Goal: Task Accomplishment & Management: Manage account settings

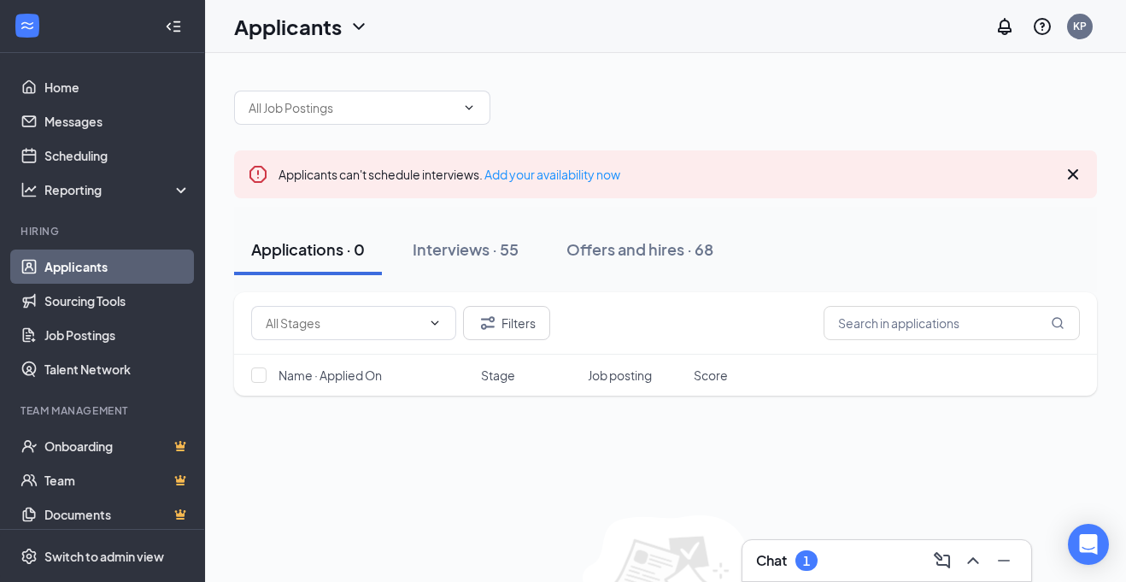
click at [486, 294] on div "Filters" at bounding box center [665, 323] width 863 height 62
click at [486, 226] on button "Interviews · 55" at bounding box center [466, 249] width 140 height 51
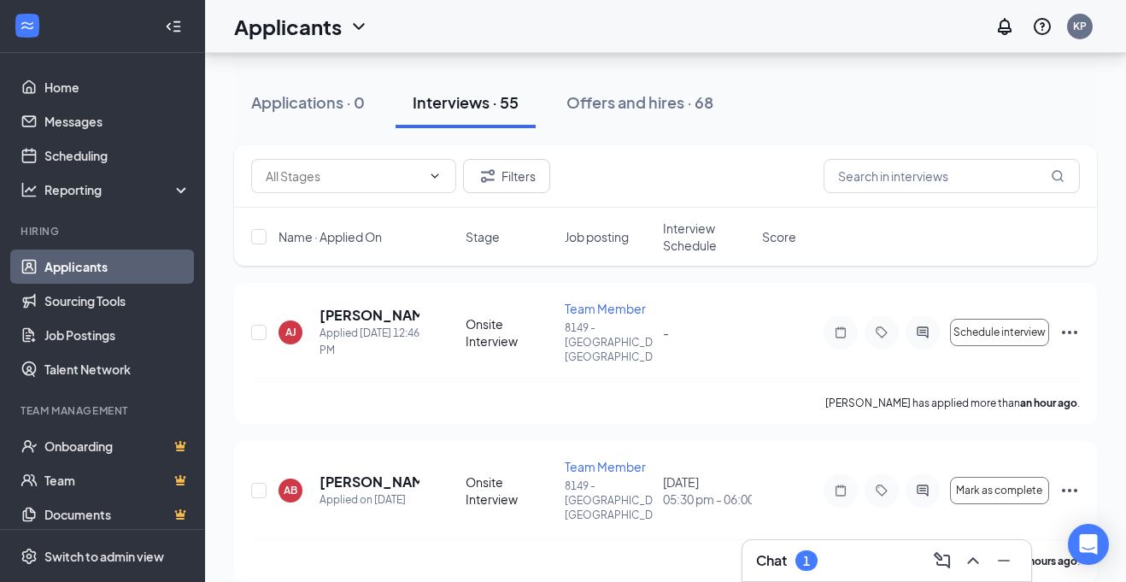
scroll to position [166, 0]
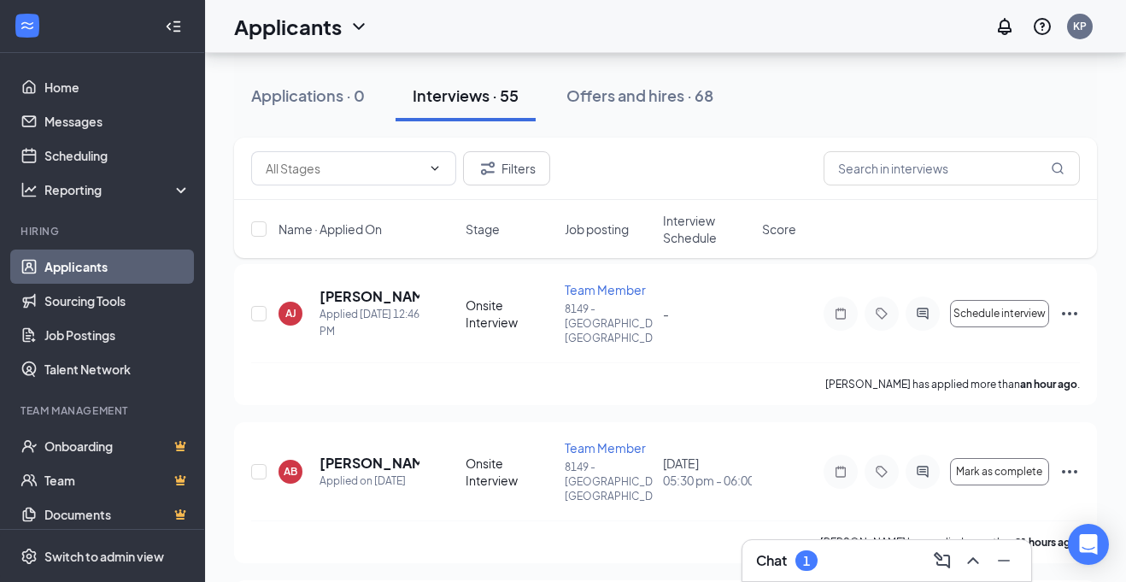
click at [864, 568] on div "Chat 1" at bounding box center [886, 560] width 261 height 27
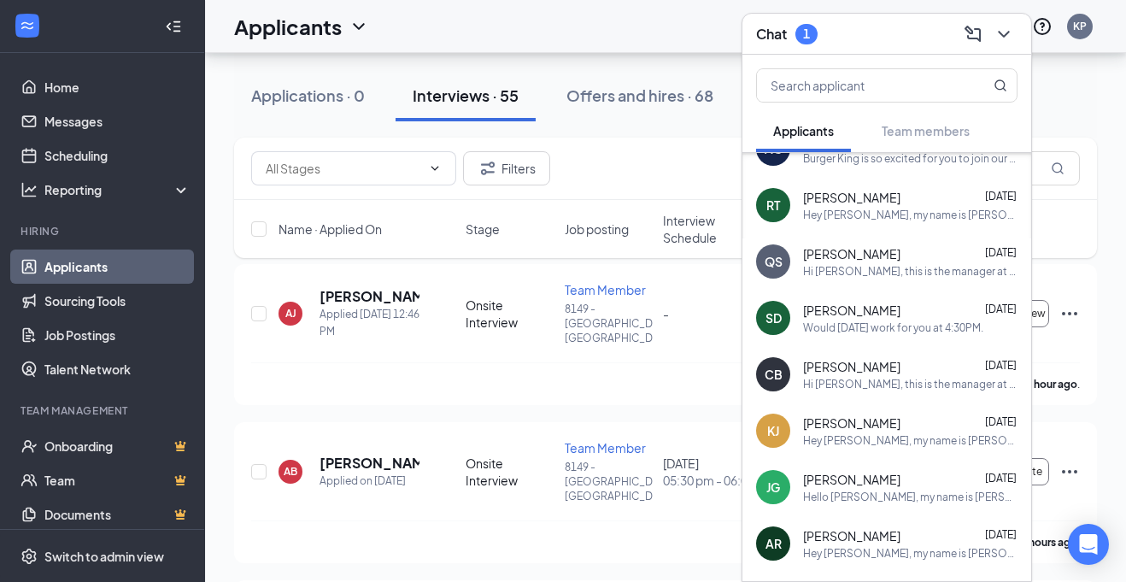
scroll to position [259, 0]
click at [875, 393] on div "CB [PERSON_NAME] [DATE] Hi [DEMOGRAPHIC_DATA], this is the manager at Burger Ki…" at bounding box center [886, 373] width 289 height 56
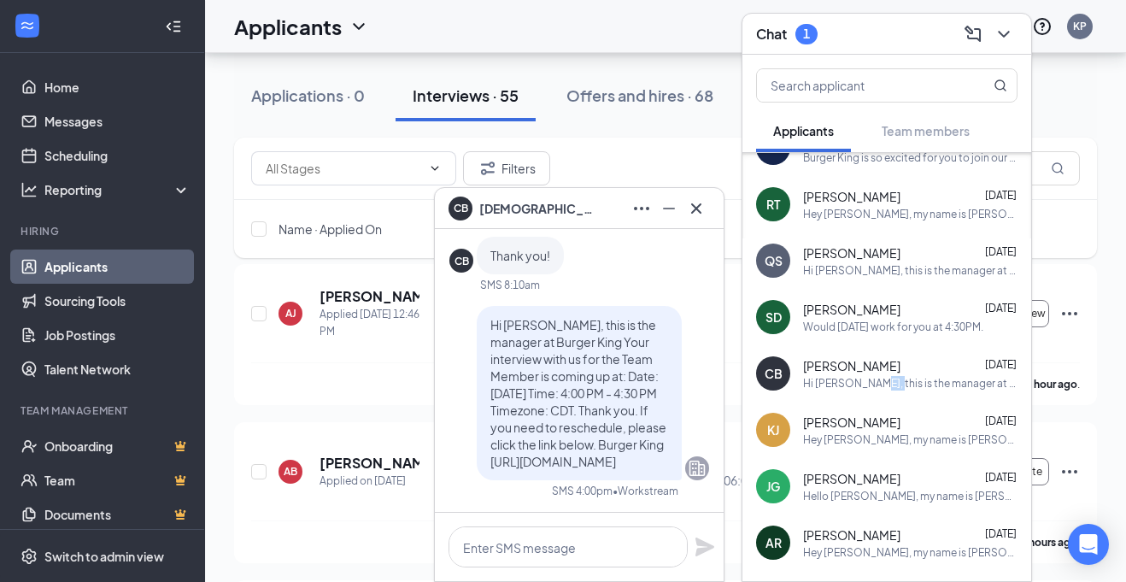
click at [853, 454] on div "KJ [PERSON_NAME] [DATE] Hey [PERSON_NAME], my name is [PERSON_NAME] I am the st…" at bounding box center [886, 429] width 289 height 56
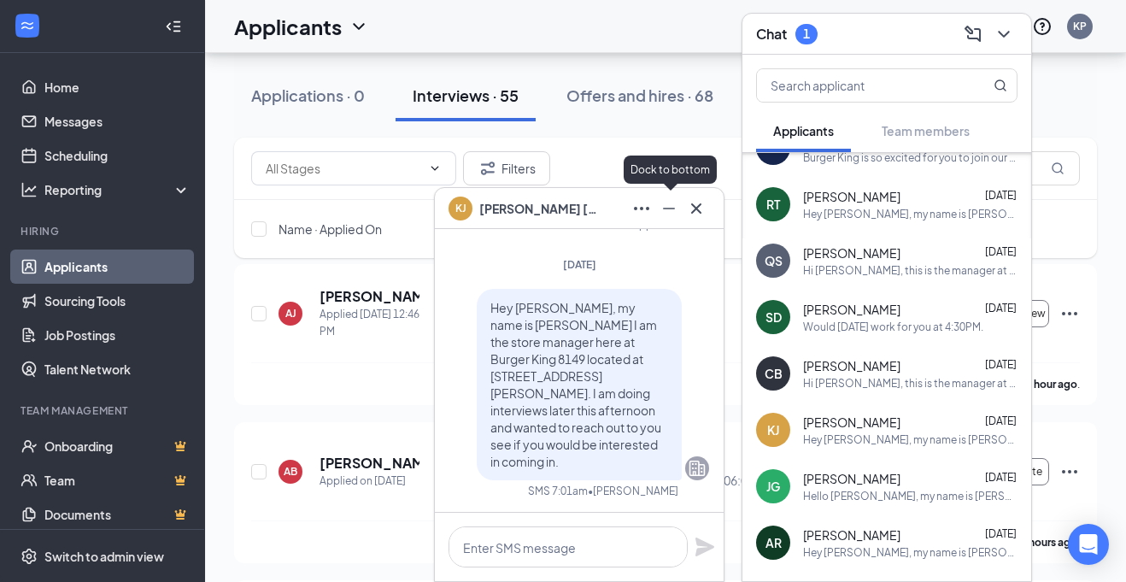
click at [670, 210] on icon "Minimize" at bounding box center [669, 208] width 21 height 21
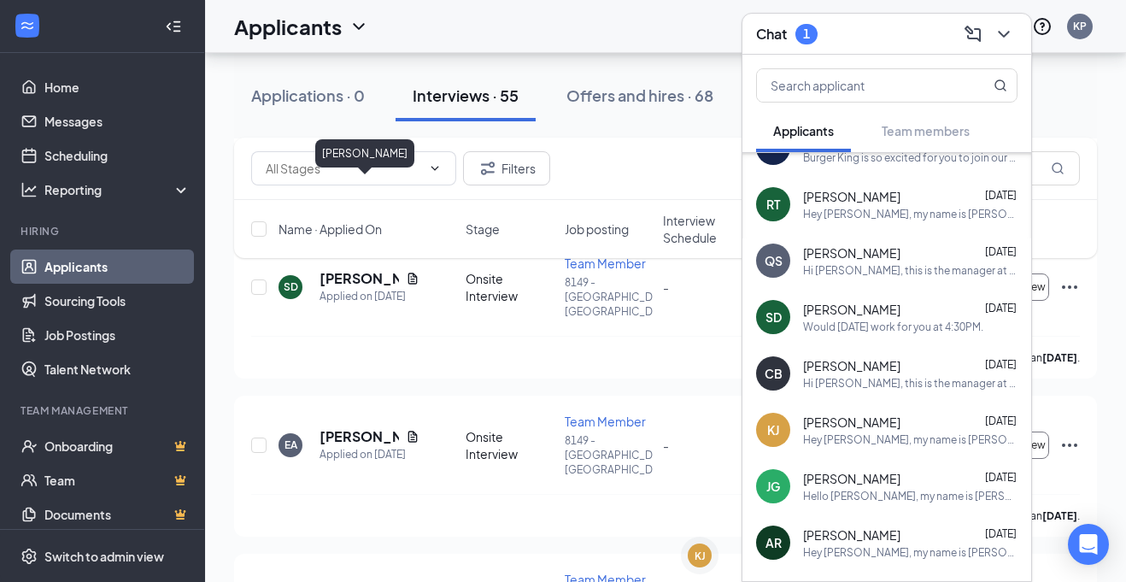
scroll to position [2779, 0]
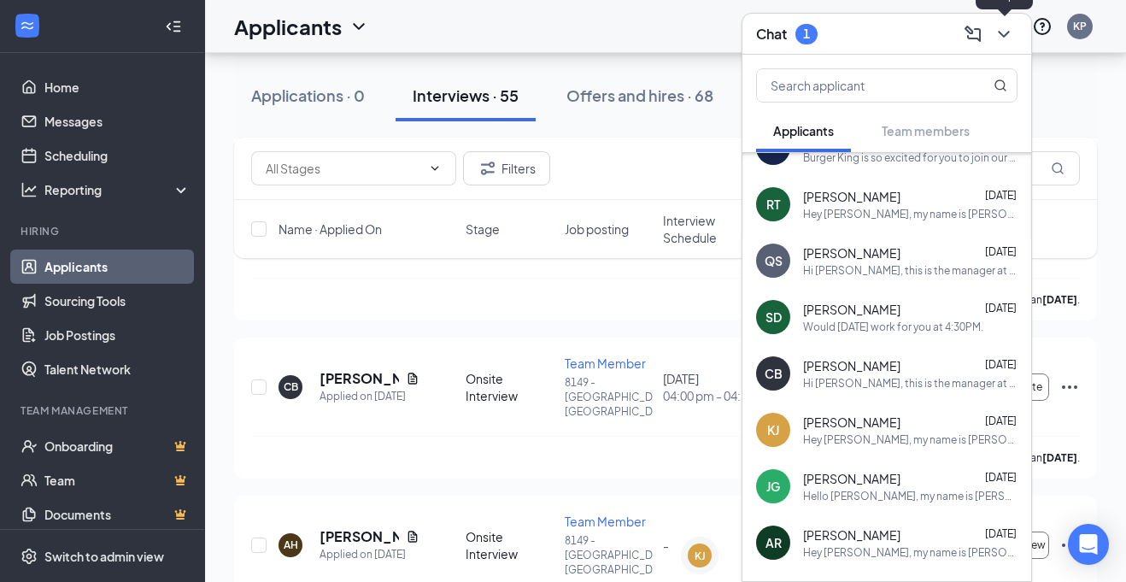
click at [992, 32] on button at bounding box center [1003, 34] width 27 height 27
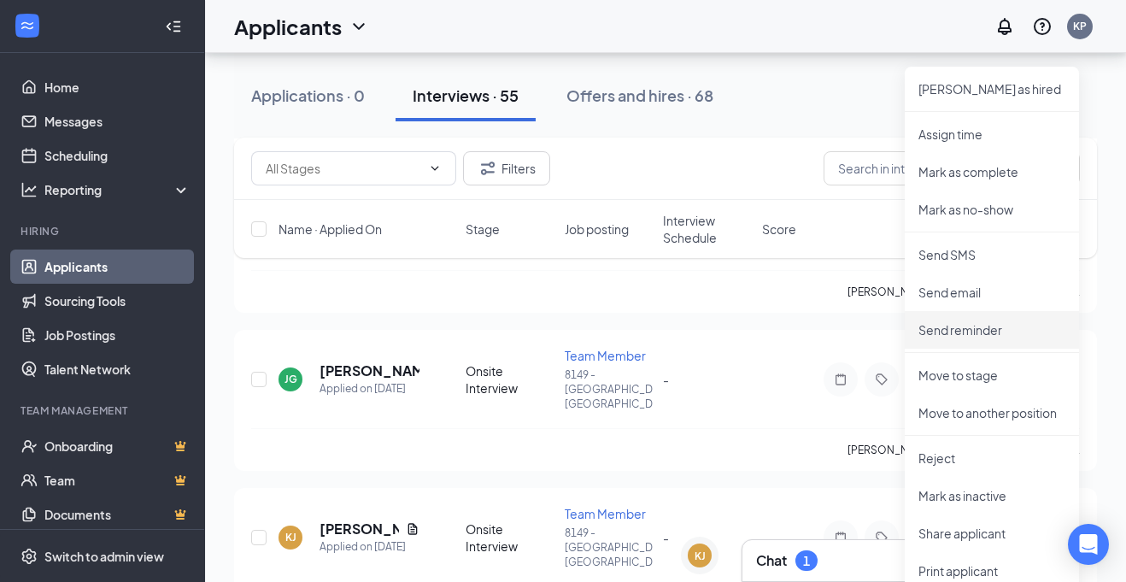
scroll to position [3101, 0]
click at [976, 495] on p "Mark as inactive" at bounding box center [991, 497] width 147 height 17
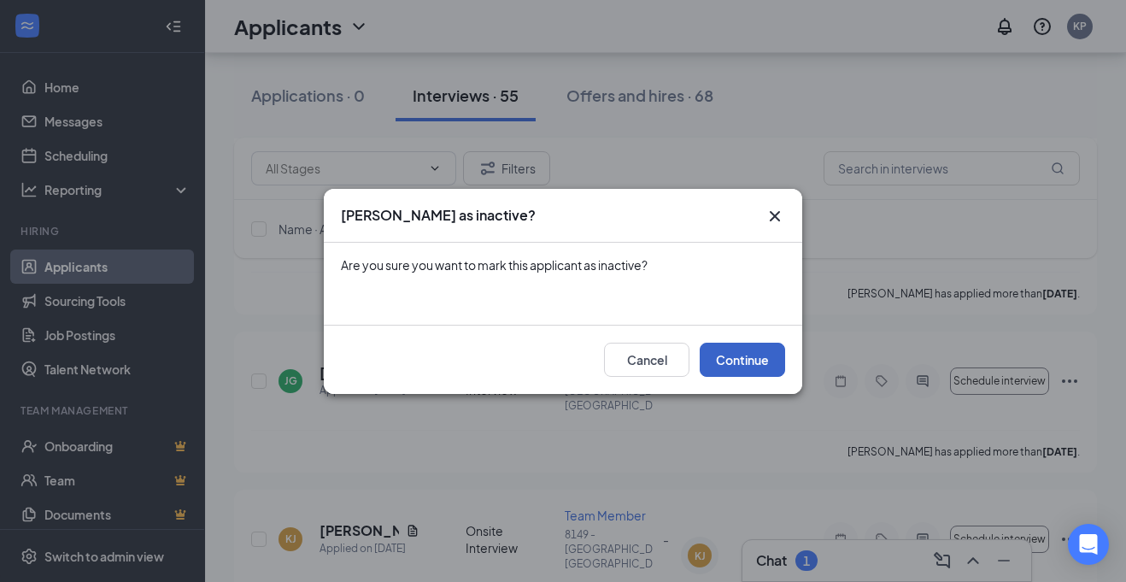
click at [766, 353] on button "Continue" at bounding box center [742, 360] width 85 height 34
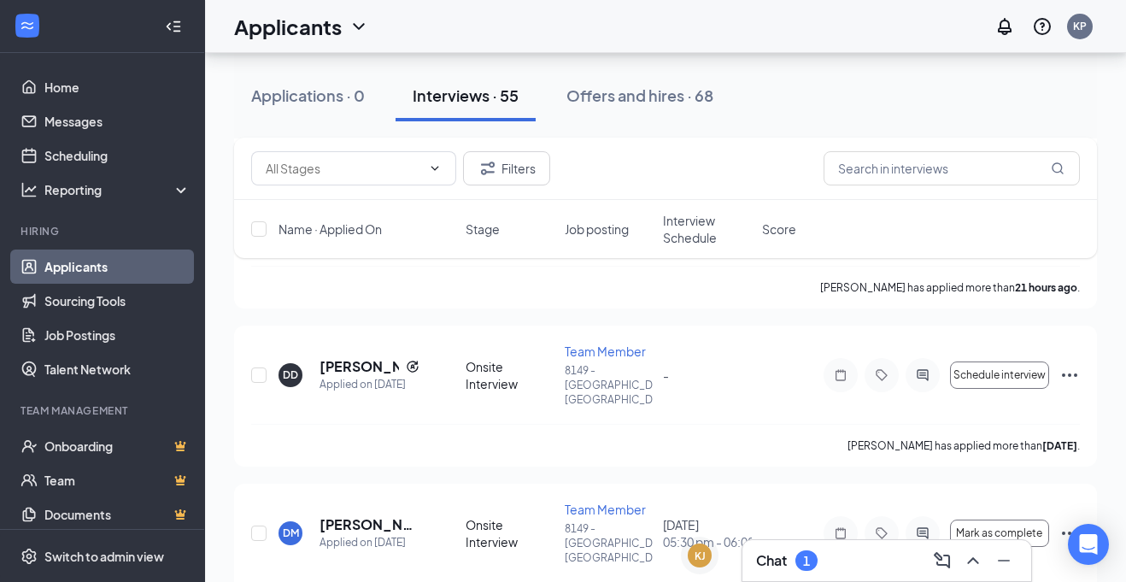
scroll to position [403, 0]
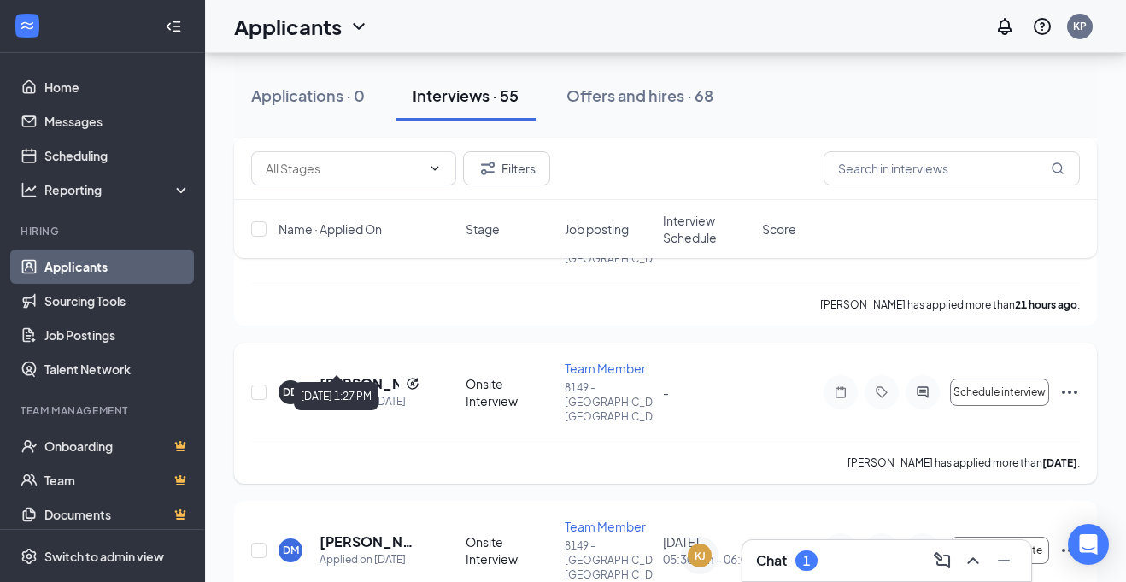
click at [337, 374] on h5 "[PERSON_NAME]" at bounding box center [358, 383] width 79 height 19
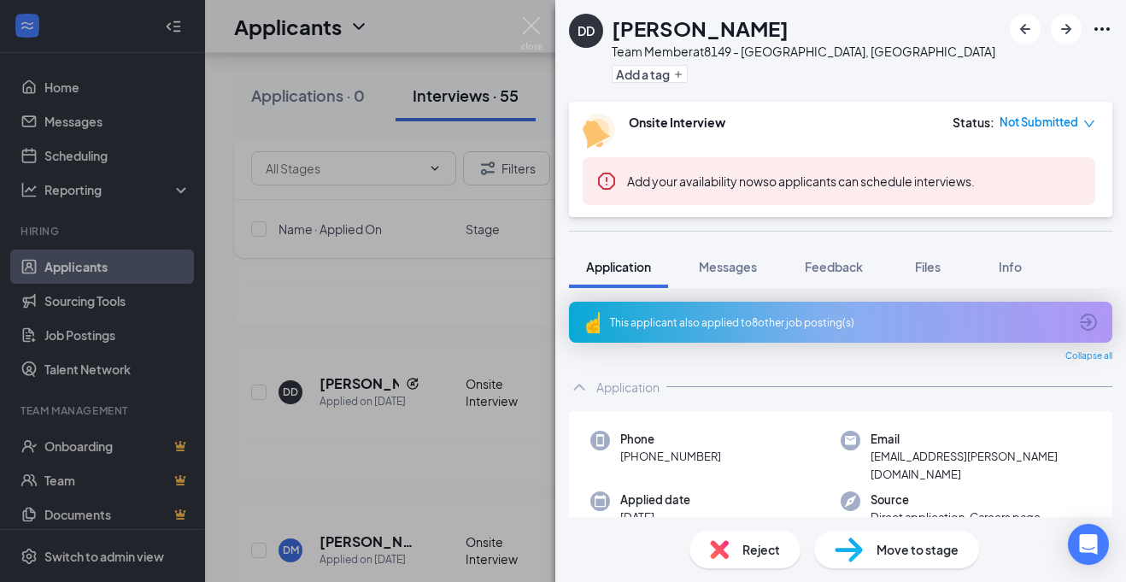
click at [425, 299] on div "DD [PERSON_NAME] Team Member at 8149 - [GEOGRAPHIC_DATA], [GEOGRAPHIC_DATA] Add…" at bounding box center [563, 291] width 1126 height 582
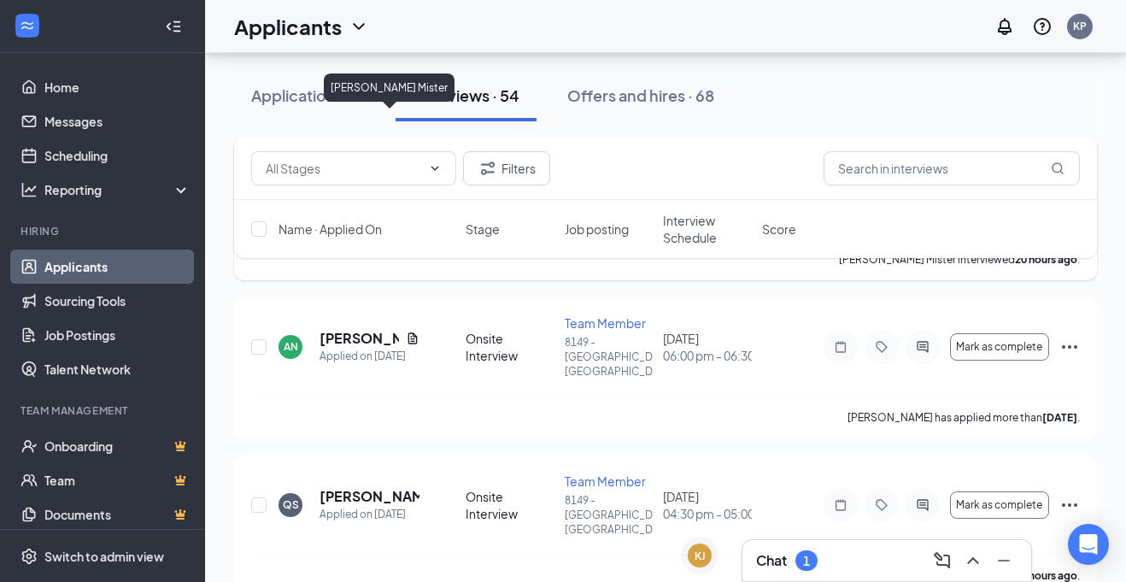
scroll to position [767, 0]
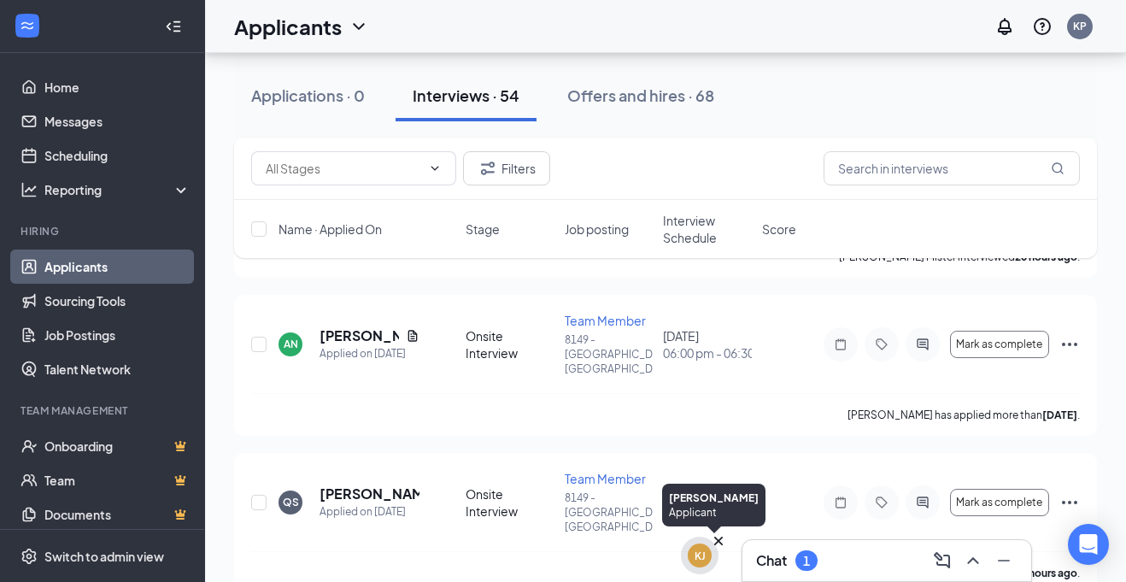
click at [714, 545] on icon "Cross" at bounding box center [718, 540] width 17 height 17
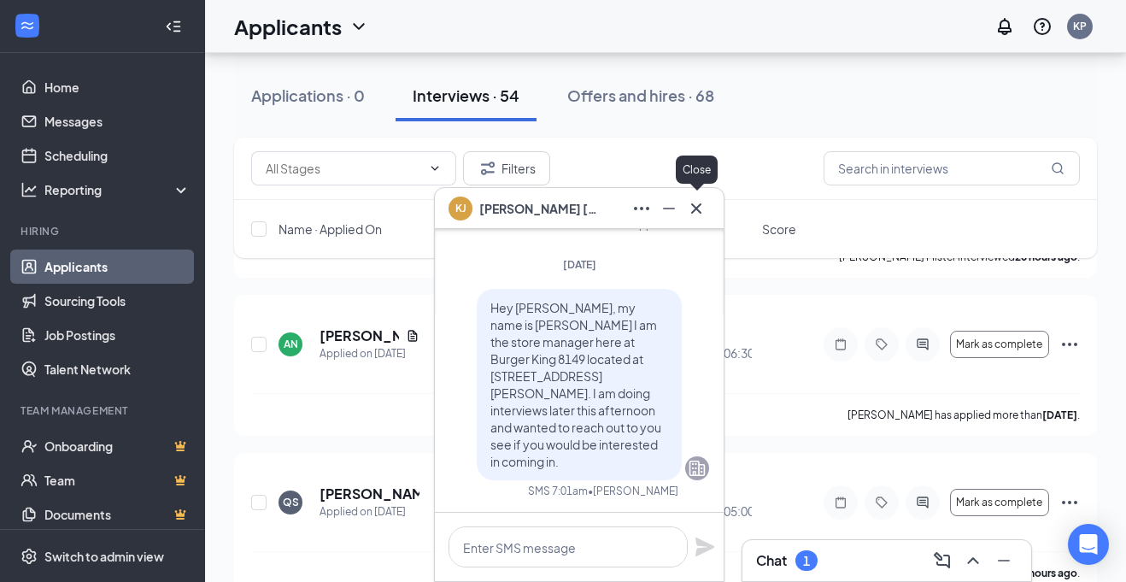
click at [698, 202] on icon "Cross" at bounding box center [696, 208] width 21 height 21
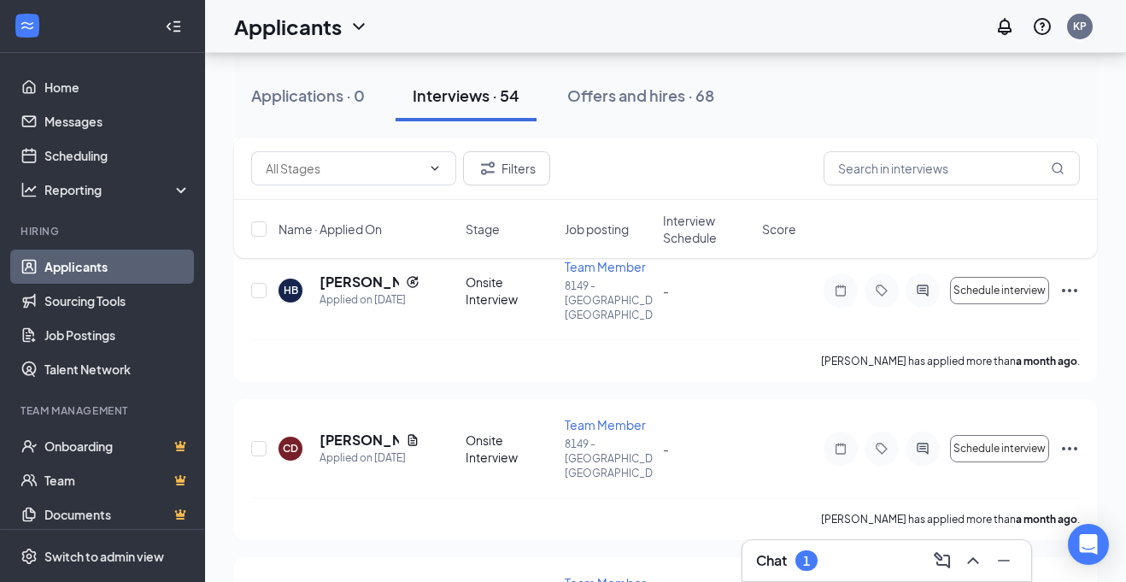
scroll to position [3689, 0]
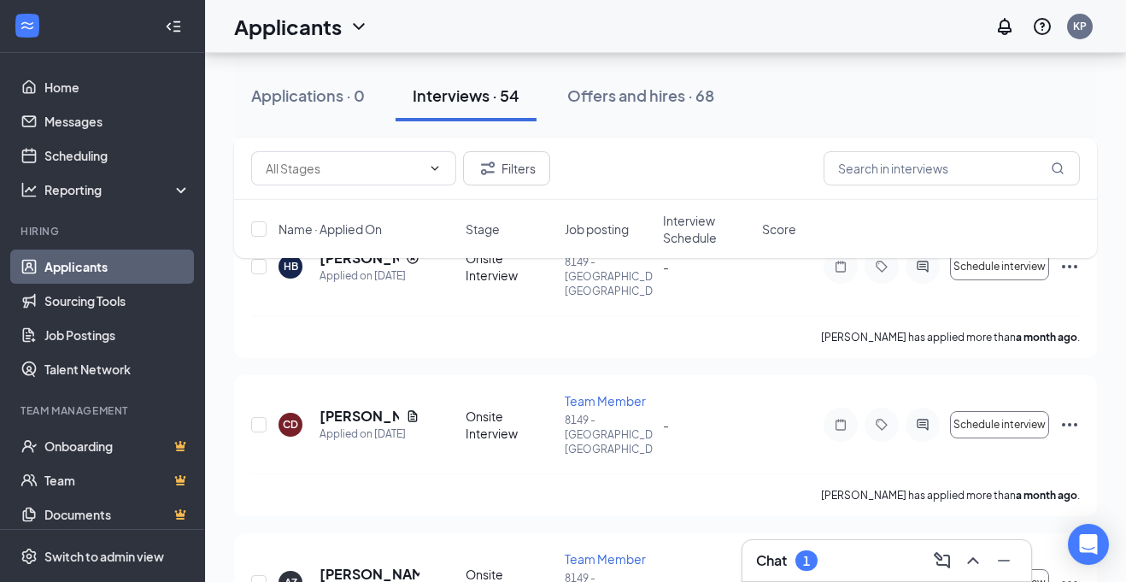
click at [811, 581] on div "Chat 1" at bounding box center [886, 560] width 290 height 43
click at [865, 566] on div "Chat 1" at bounding box center [886, 560] width 261 height 27
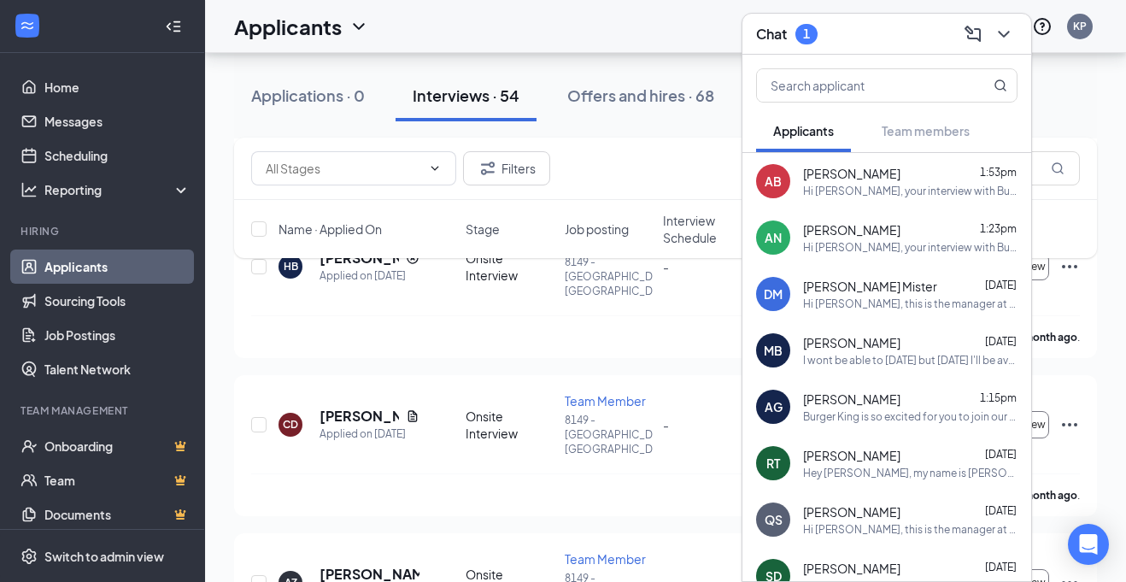
click at [899, 470] on div "Hey [PERSON_NAME], my name is [PERSON_NAME] I am the store manager here at Burg…" at bounding box center [910, 473] width 214 height 15
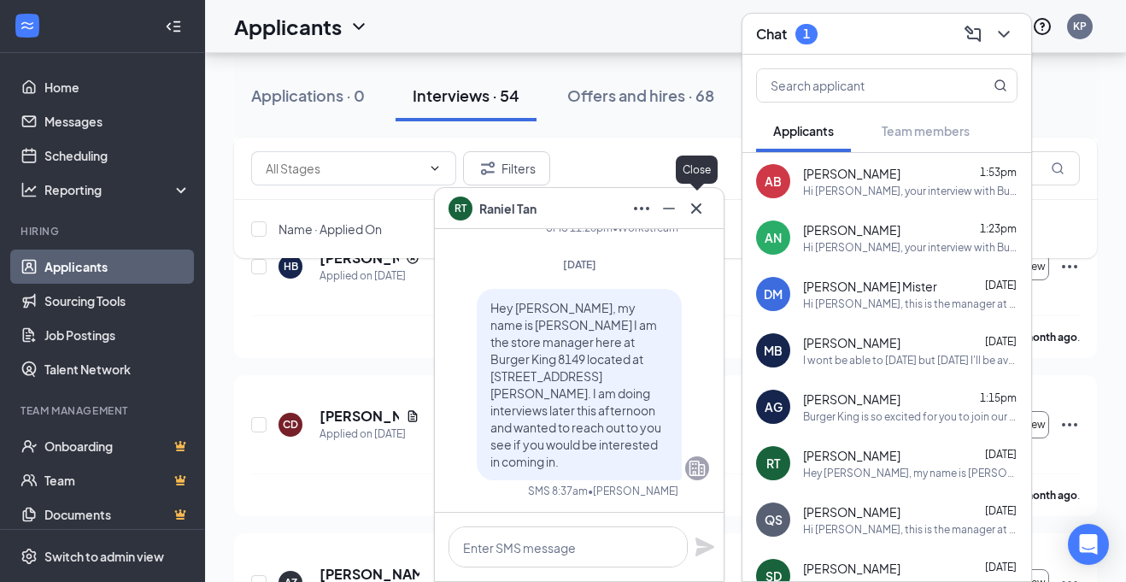
click at [700, 211] on icon "Cross" at bounding box center [696, 208] width 21 height 21
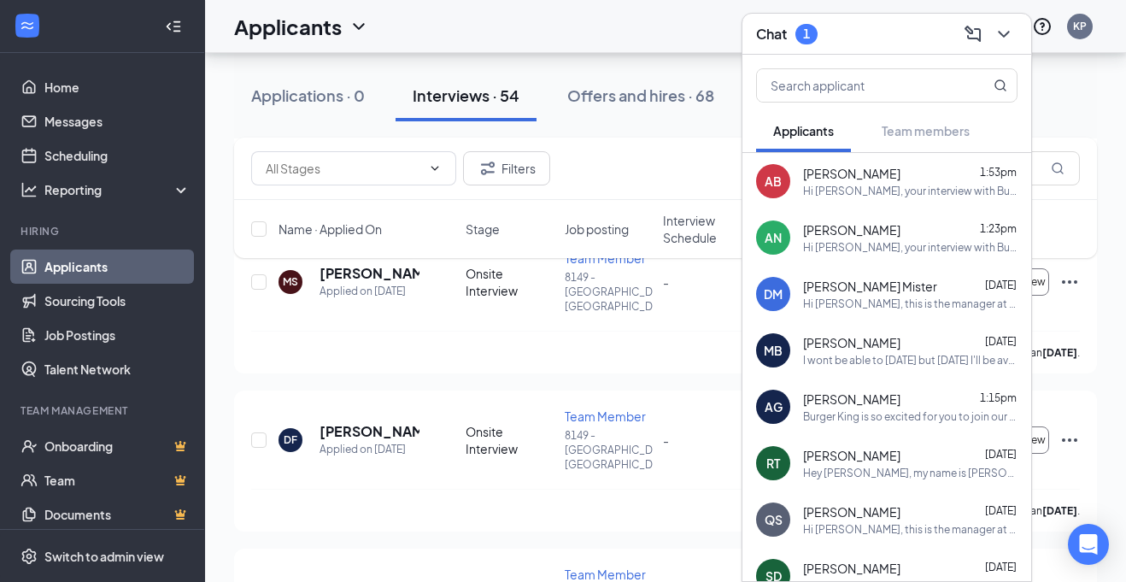
scroll to position [1934, 0]
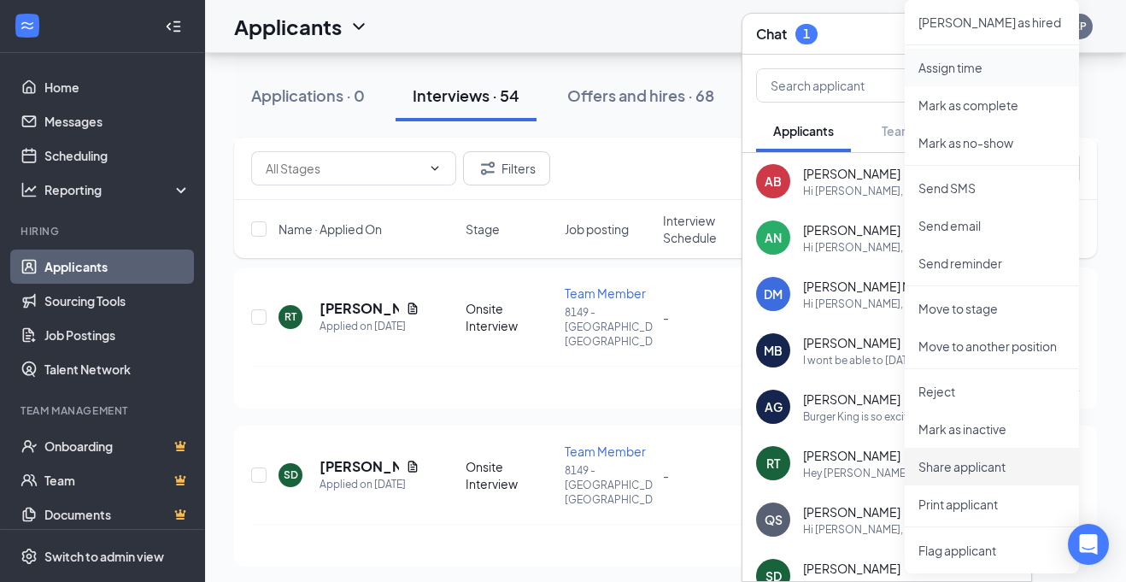
scroll to position [2385, 0]
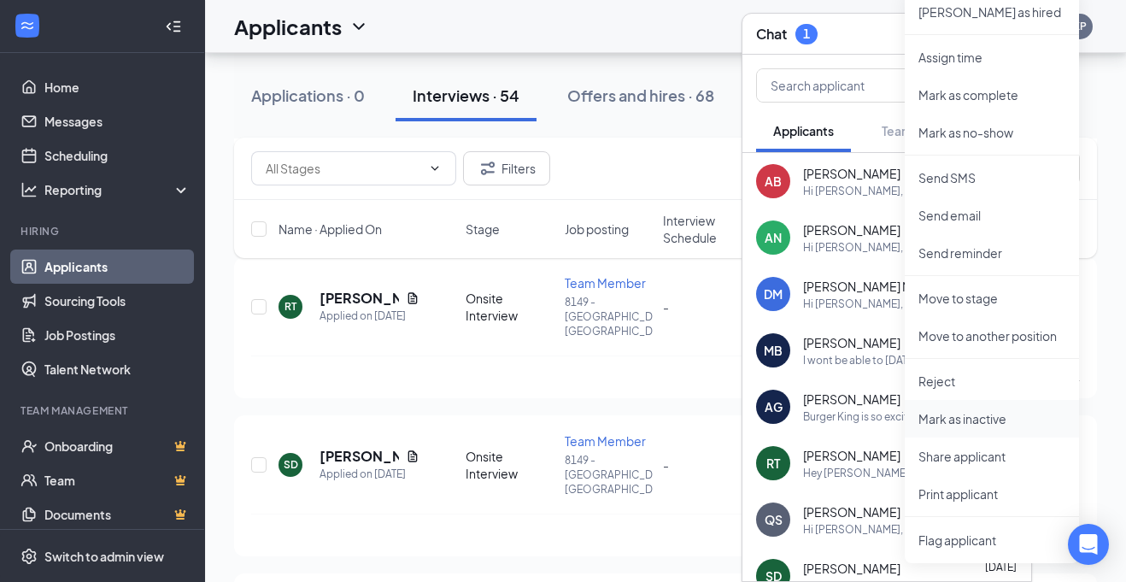
click at [971, 422] on p "Mark as inactive" at bounding box center [991, 418] width 147 height 17
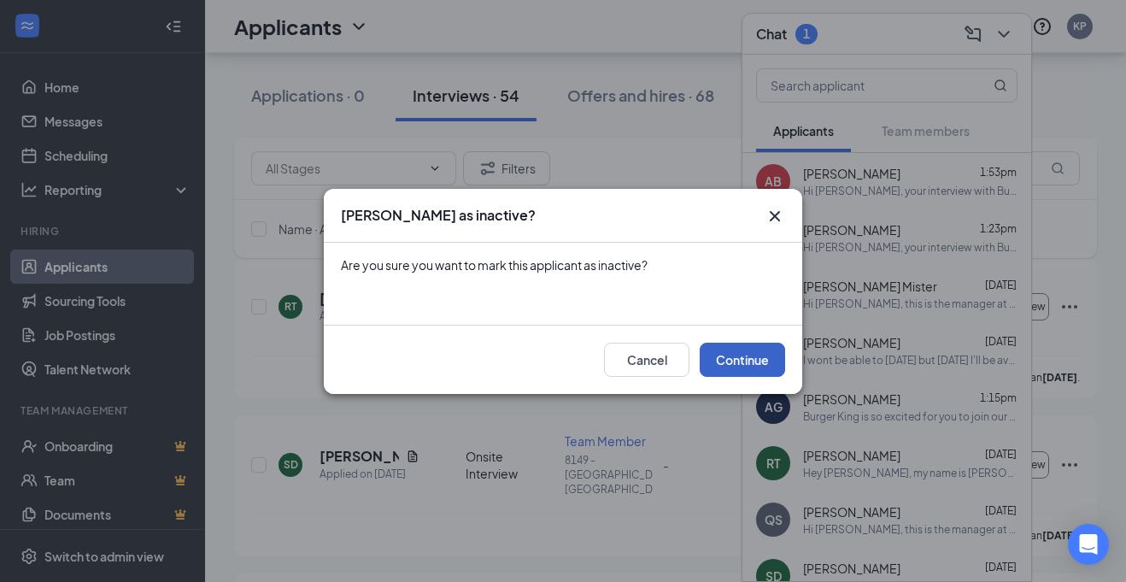
click at [755, 353] on button "Continue" at bounding box center [742, 360] width 85 height 34
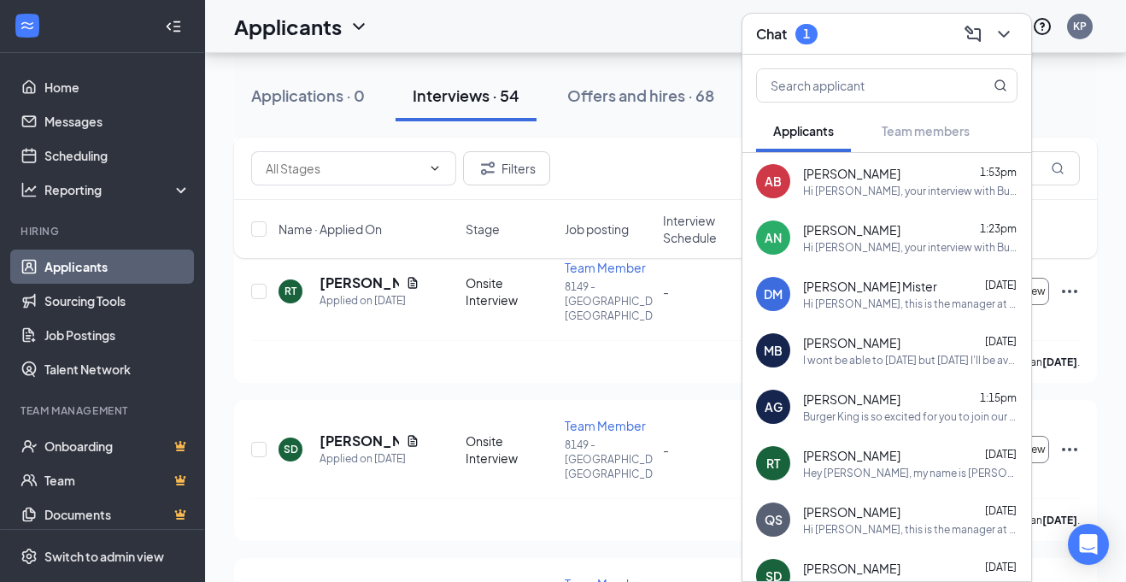
click at [833, 513] on span "[PERSON_NAME]" at bounding box center [851, 511] width 97 height 17
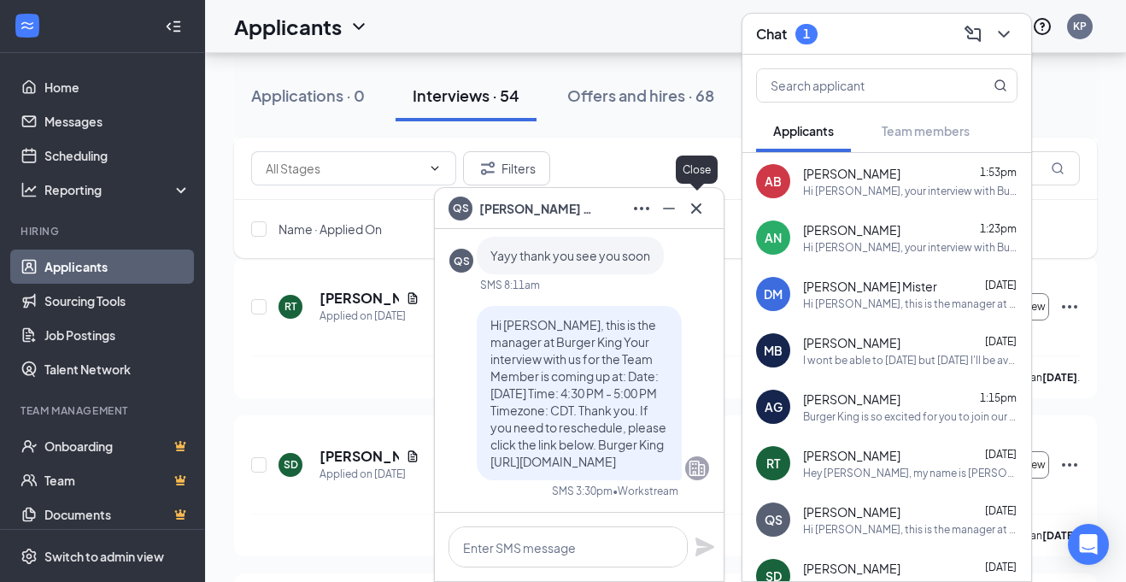
click at [704, 209] on icon "Cross" at bounding box center [696, 208] width 21 height 21
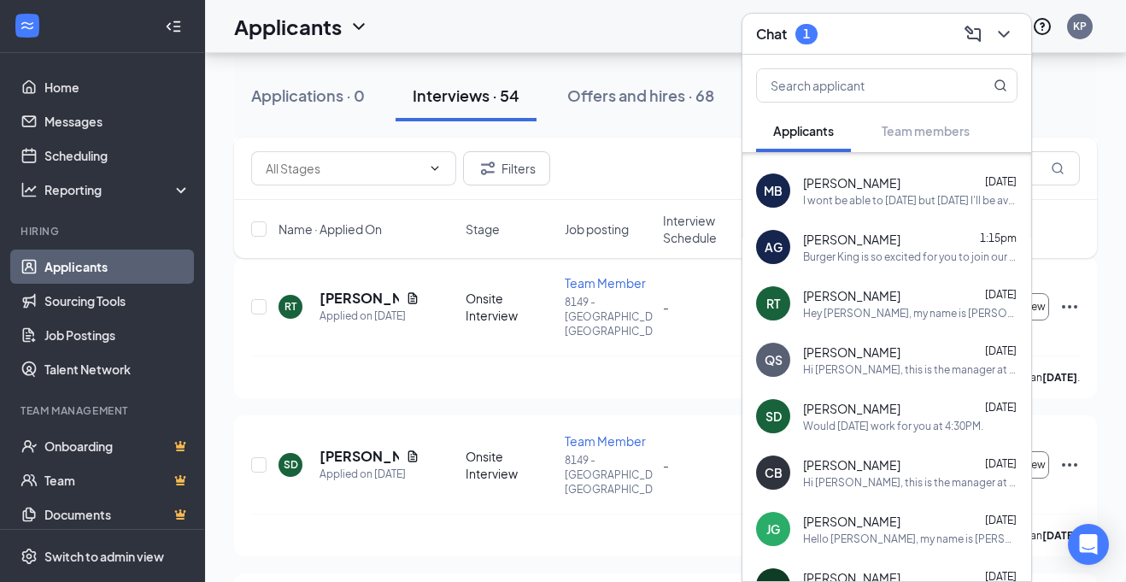
scroll to position [161, 0]
click at [855, 466] on span "[PERSON_NAME]" at bounding box center [851, 463] width 97 height 17
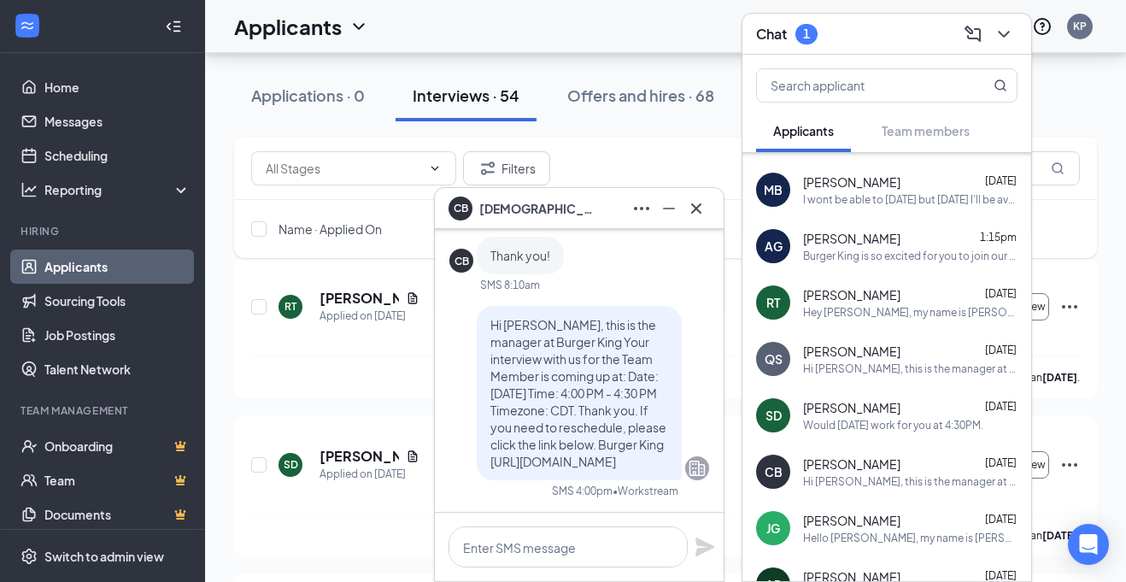
scroll to position [215, 0]
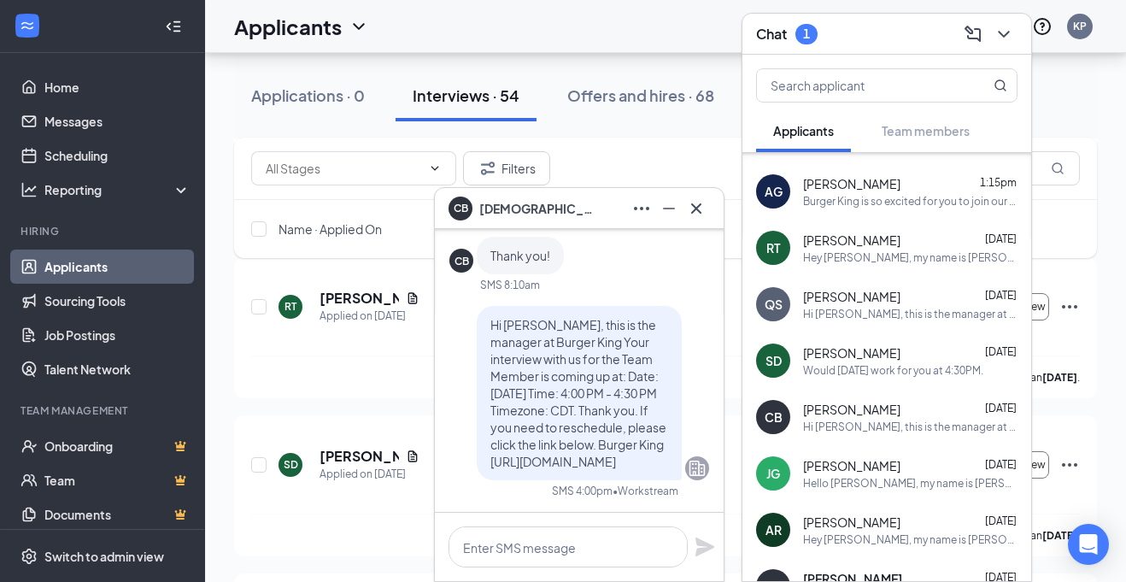
click at [855, 466] on span "[PERSON_NAME]" at bounding box center [851, 465] width 97 height 17
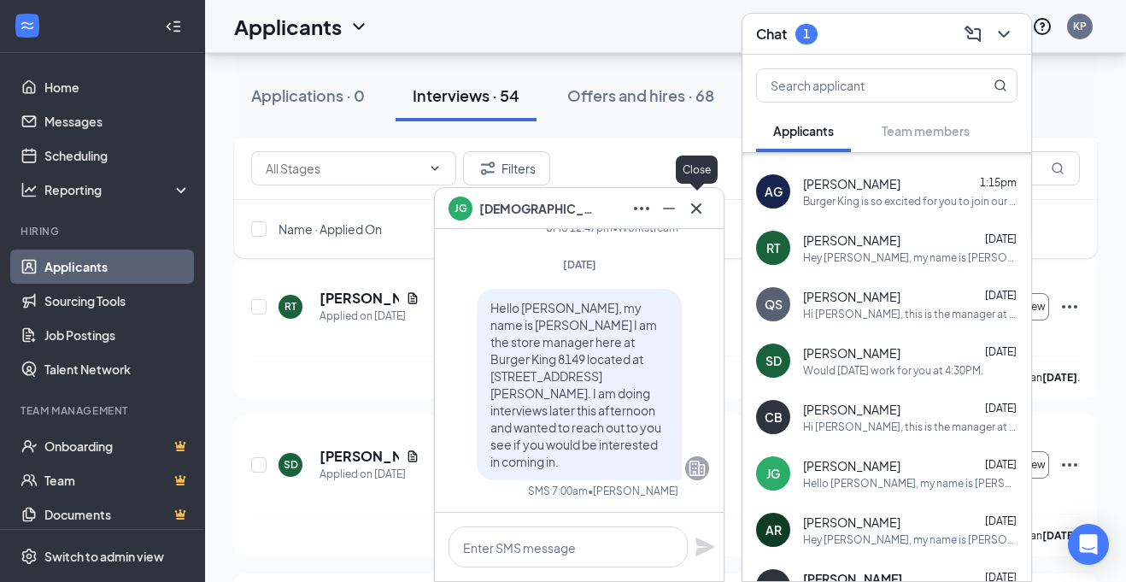
click at [694, 200] on icon "Cross" at bounding box center [696, 208] width 21 height 21
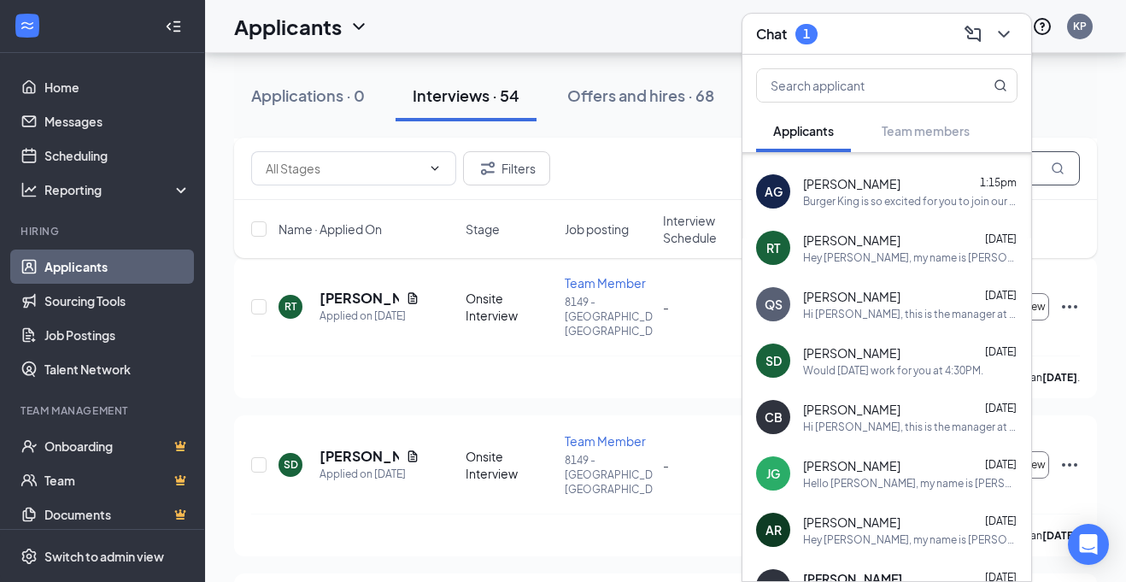
click at [1037, 161] on input "text" at bounding box center [951, 168] width 256 height 34
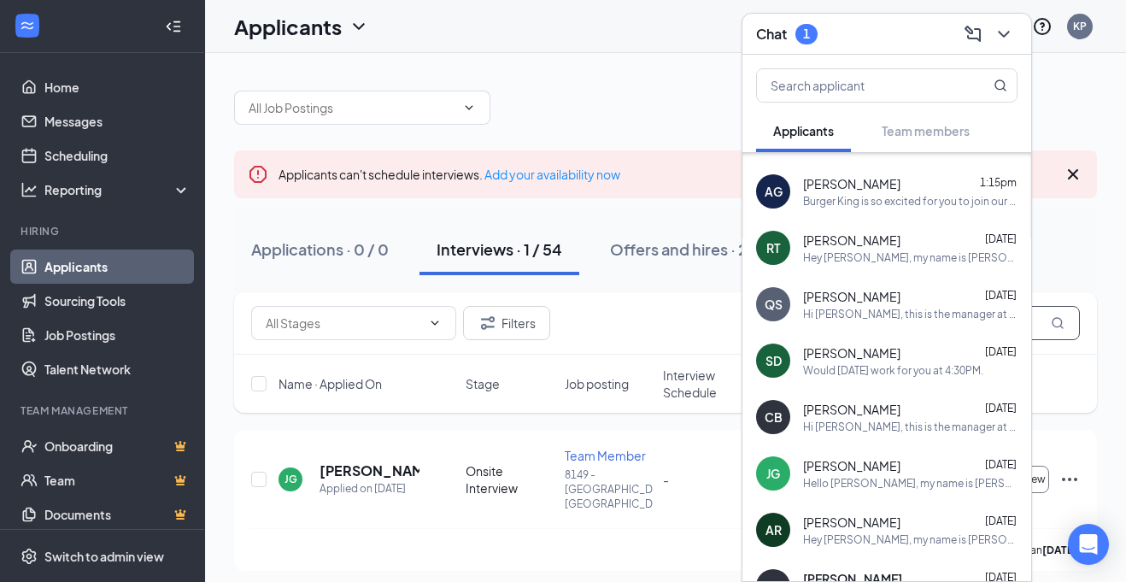
scroll to position [238, 0]
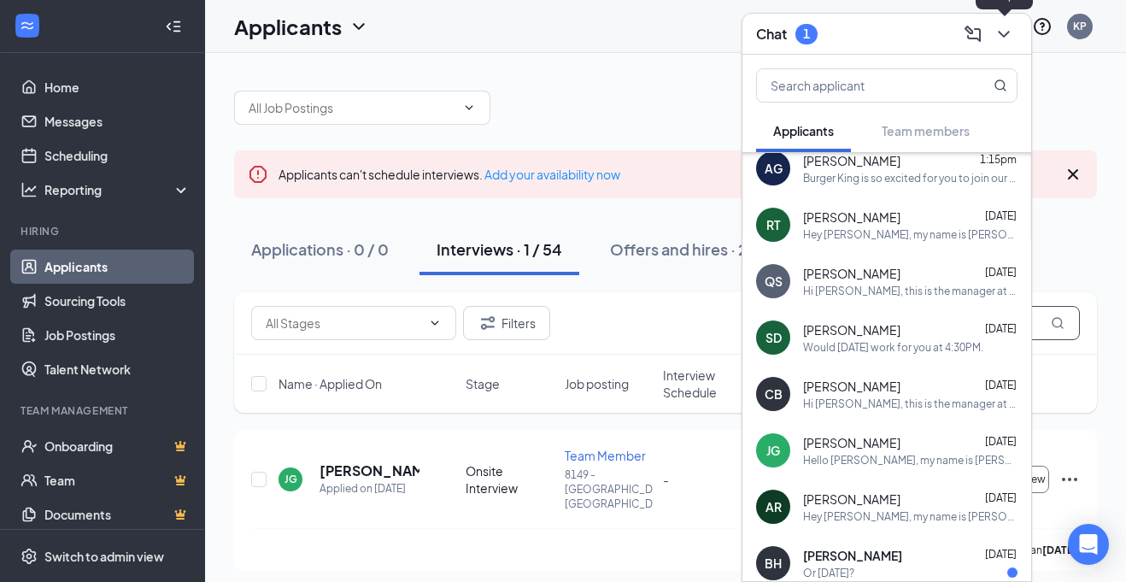
type input "[DEMOGRAPHIC_DATA]"
click at [996, 38] on icon "ChevronDown" at bounding box center [1003, 34] width 21 height 21
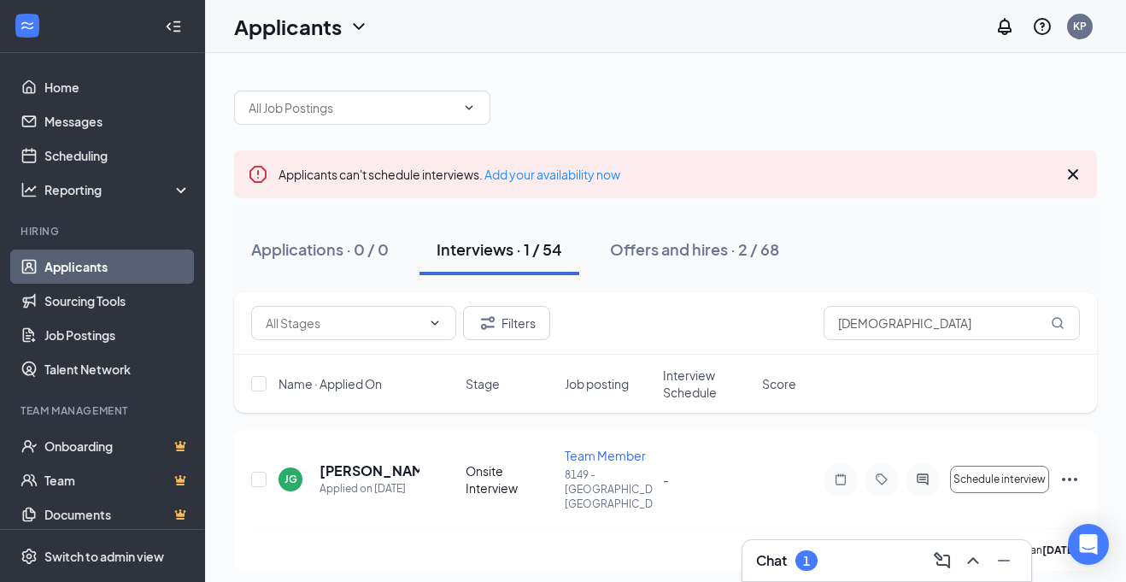
scroll to position [0, 0]
click at [1068, 469] on icon "Ellipses" at bounding box center [1069, 479] width 21 height 21
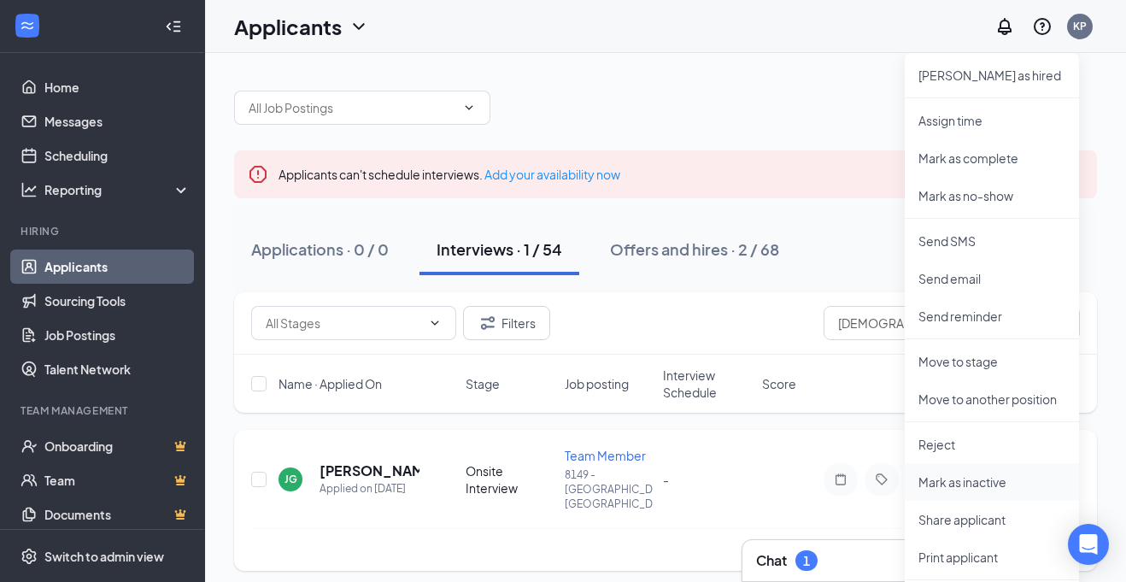
click at [993, 483] on p "Mark as inactive" at bounding box center [991, 481] width 147 height 17
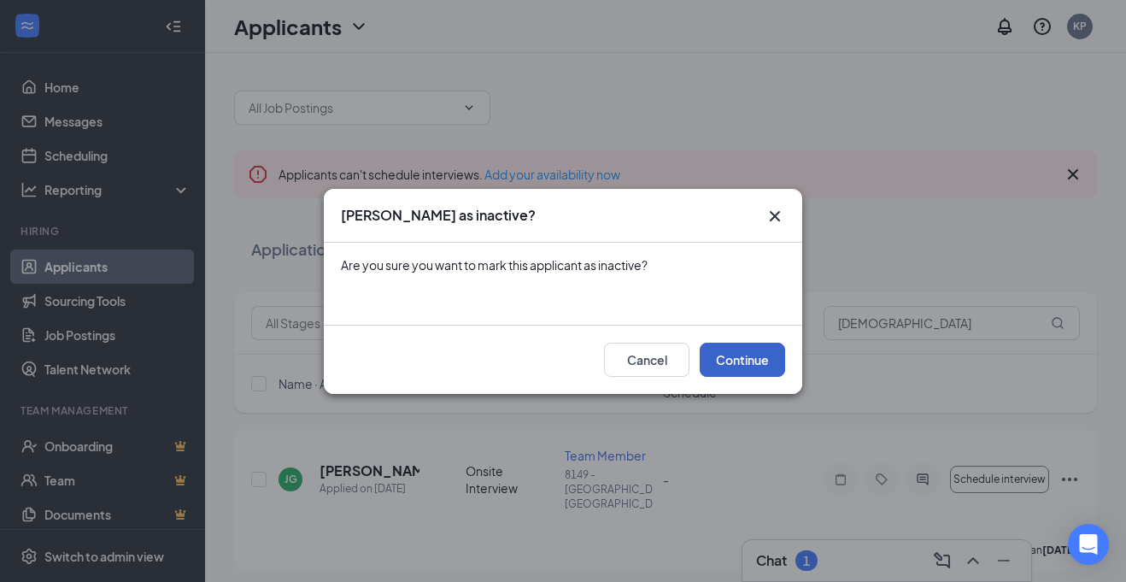
click at [739, 370] on button "Continue" at bounding box center [742, 360] width 85 height 34
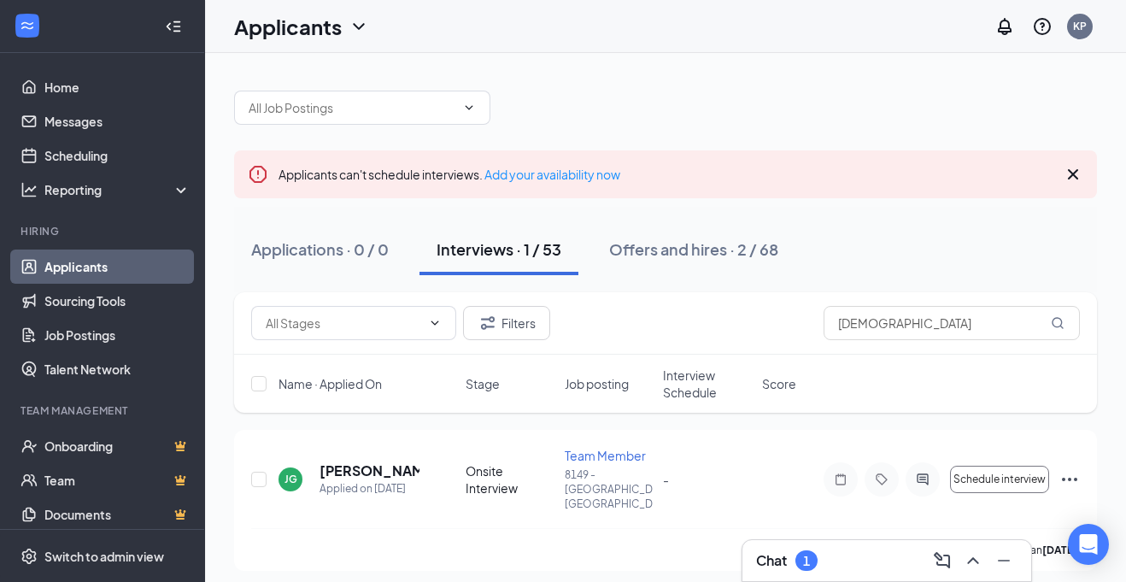
click at [861, 554] on div "Chat 1" at bounding box center [886, 560] width 261 height 27
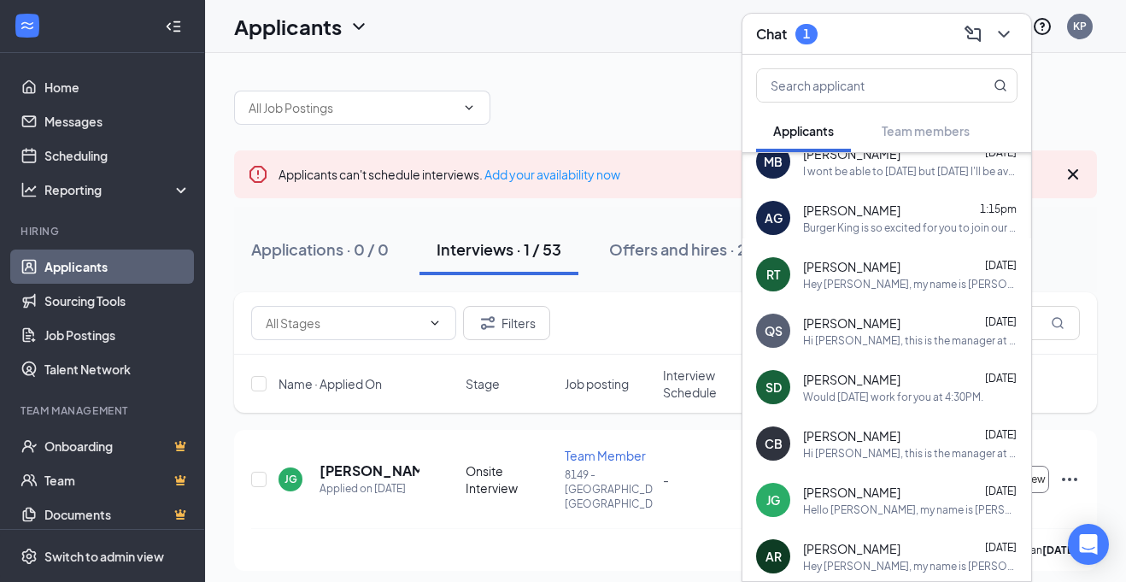
scroll to position [207, 0]
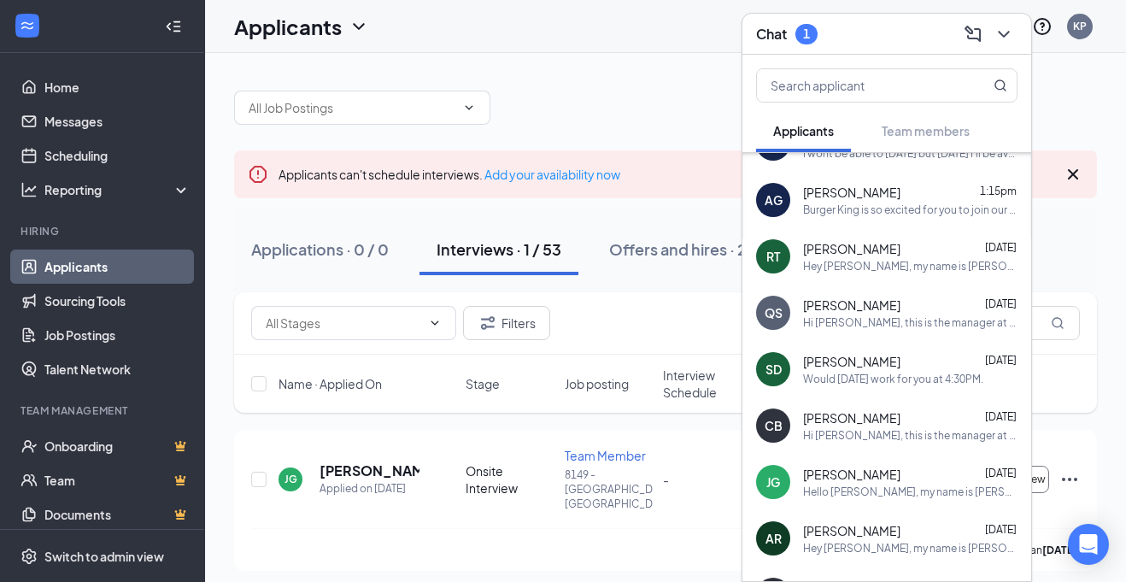
click at [863, 477] on span "[PERSON_NAME]" at bounding box center [851, 474] width 97 height 17
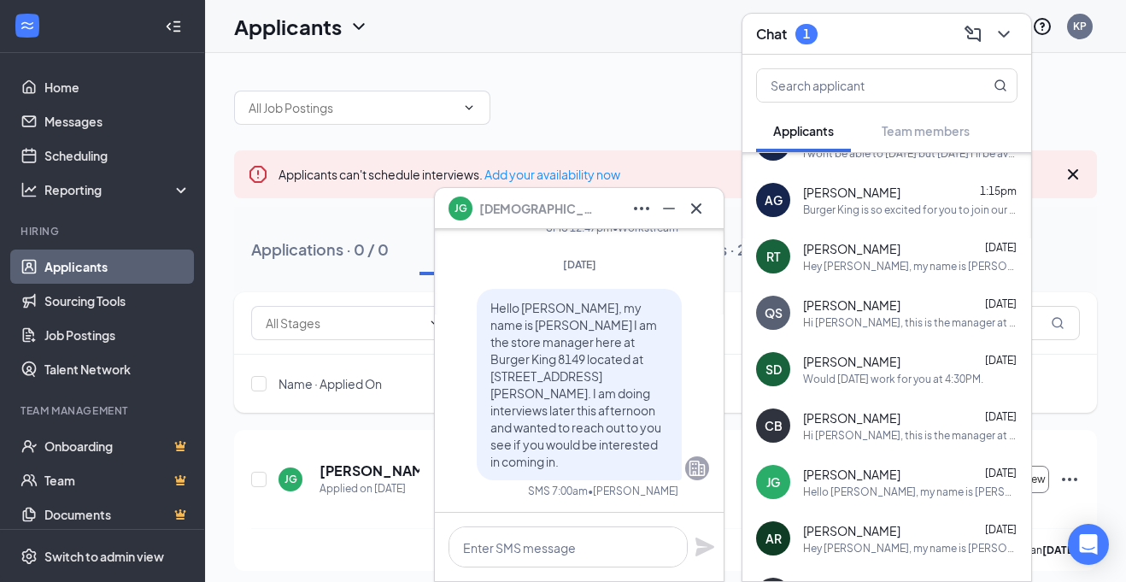
click at [849, 537] on span "[PERSON_NAME]" at bounding box center [851, 530] width 97 height 17
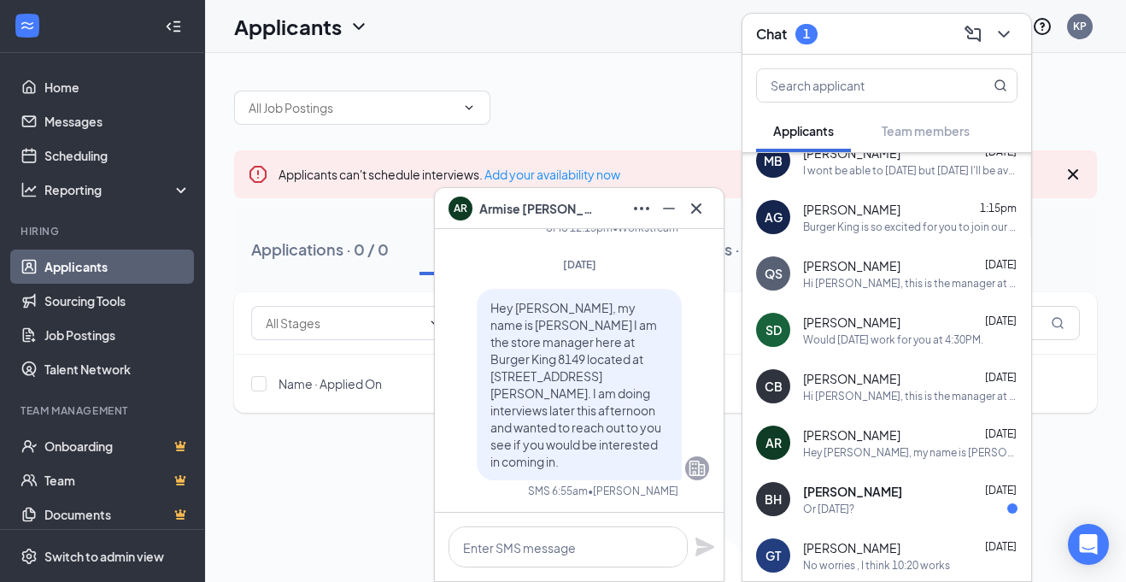
scroll to position [189, 0]
click at [944, 406] on div "CB [PERSON_NAME] [DATE] Hi [DEMOGRAPHIC_DATA], this is the manager at Burger Ki…" at bounding box center [886, 387] width 289 height 56
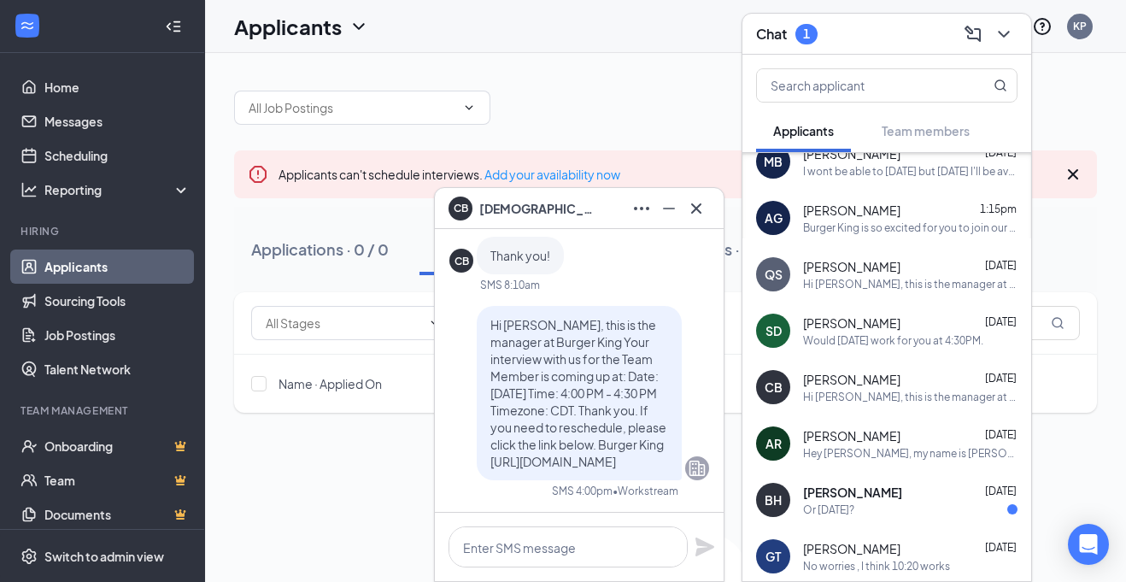
click at [906, 442] on div "Armise Rogers Sep 14" at bounding box center [910, 435] width 214 height 17
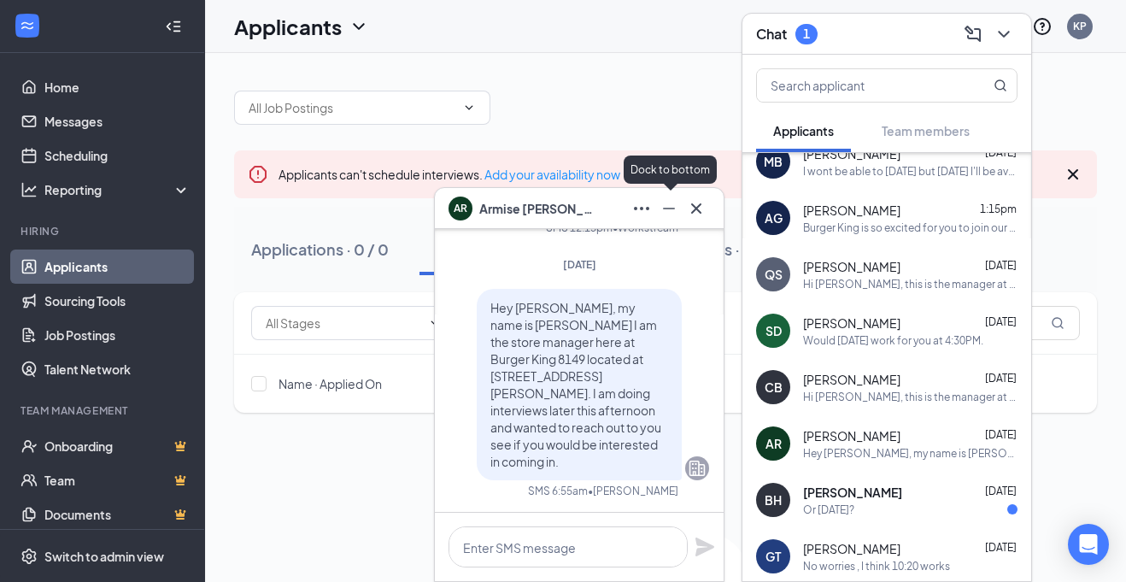
click at [674, 213] on icon "Minimize" at bounding box center [669, 208] width 21 height 21
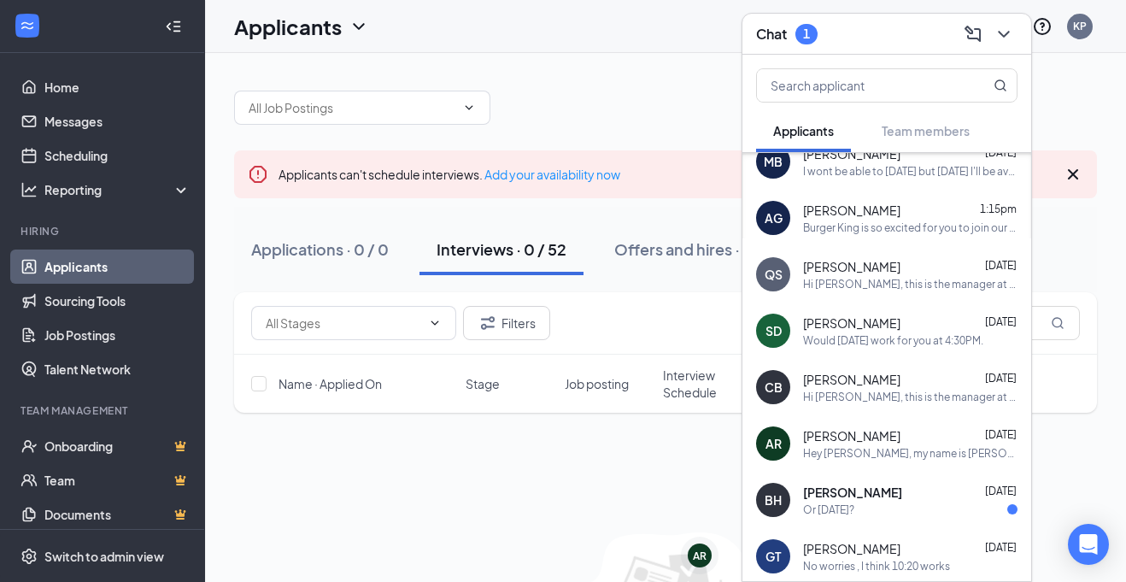
click at [1069, 180] on icon "Cross" at bounding box center [1073, 174] width 21 height 21
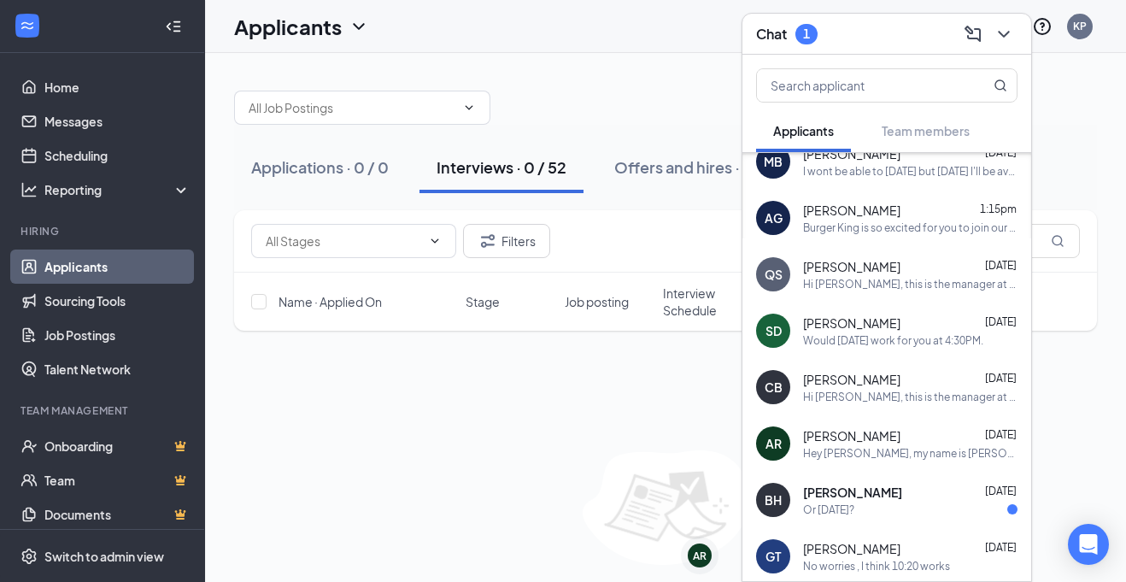
click at [706, 278] on div "Name · Applied On Stage Job posting Interview Schedule Score" at bounding box center [665, 301] width 863 height 58
click at [1047, 254] on input "[DEMOGRAPHIC_DATA]" at bounding box center [951, 241] width 256 height 34
type input "j"
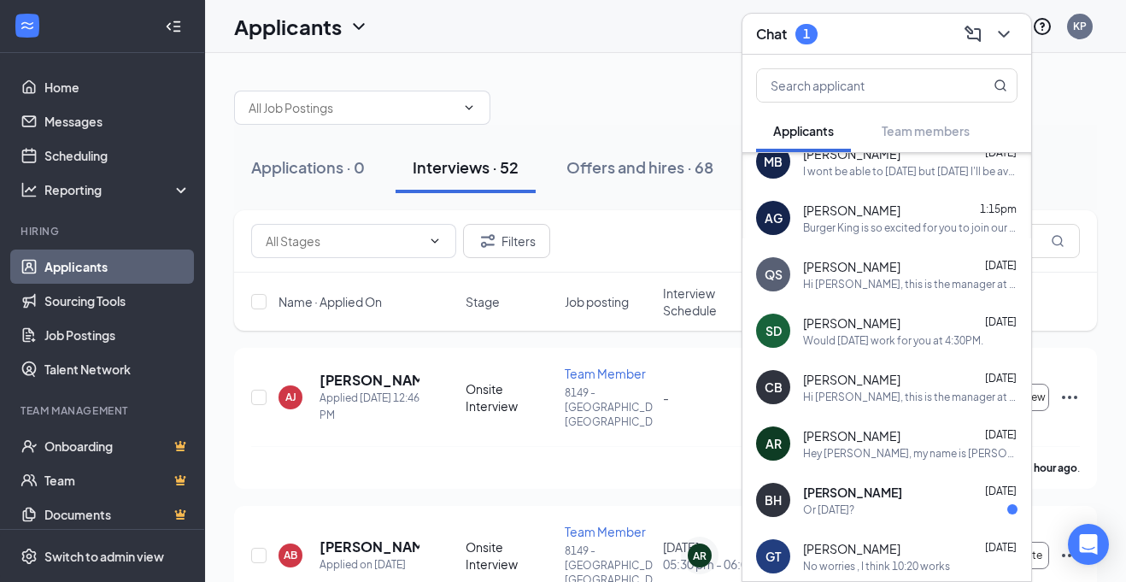
click at [923, 446] on div "Hey [PERSON_NAME], my name is [PERSON_NAME] I am the store manager here at Burg…" at bounding box center [910, 453] width 214 height 15
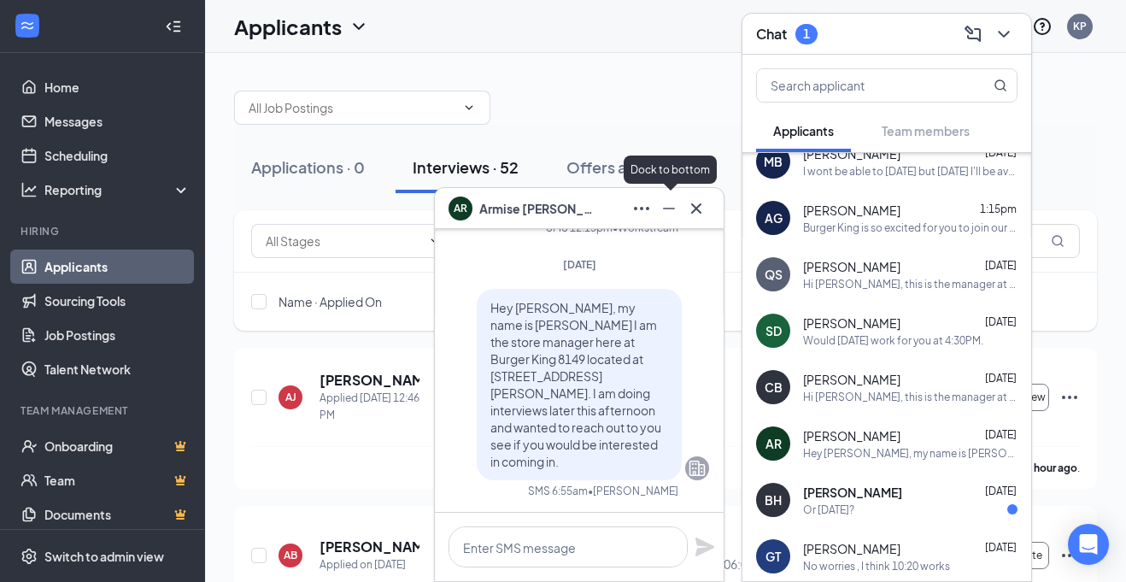
click at [675, 208] on icon "Minimize" at bounding box center [669, 208] width 21 height 21
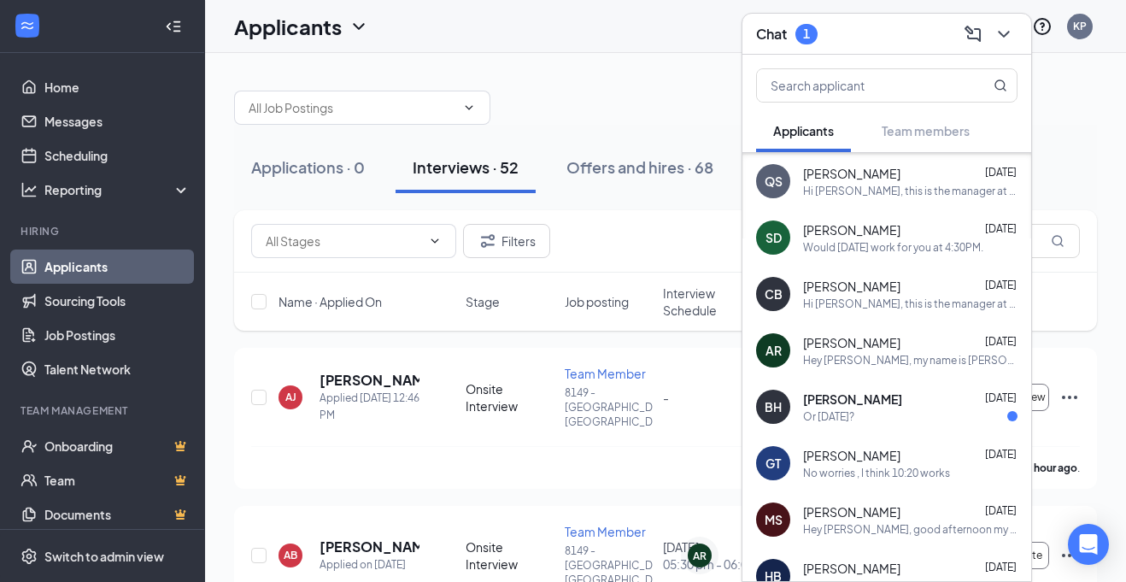
scroll to position [292, 0]
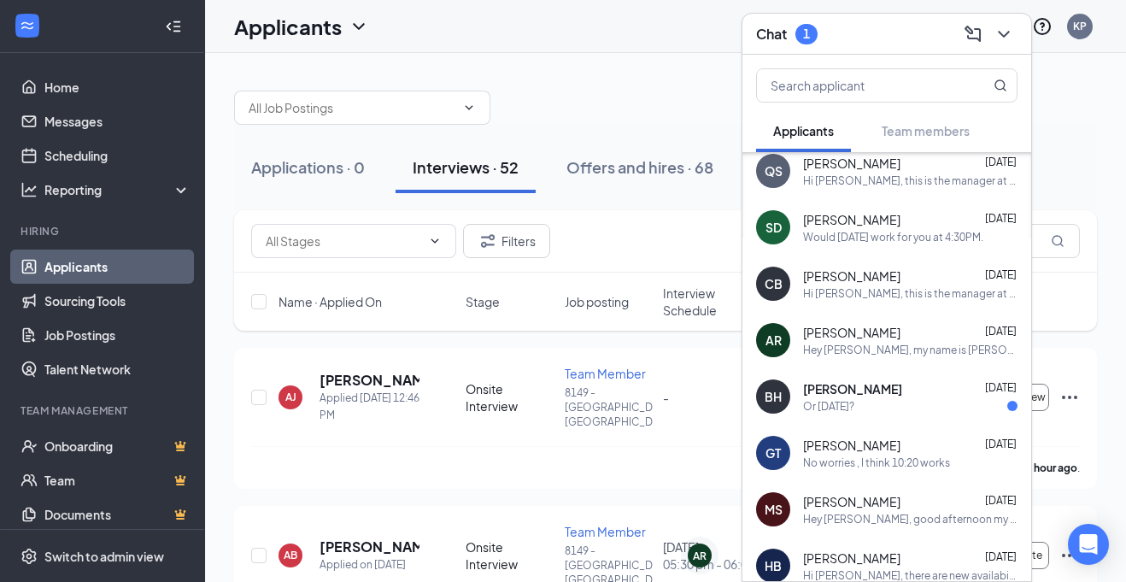
click at [850, 494] on span "[PERSON_NAME]" at bounding box center [851, 501] width 97 height 17
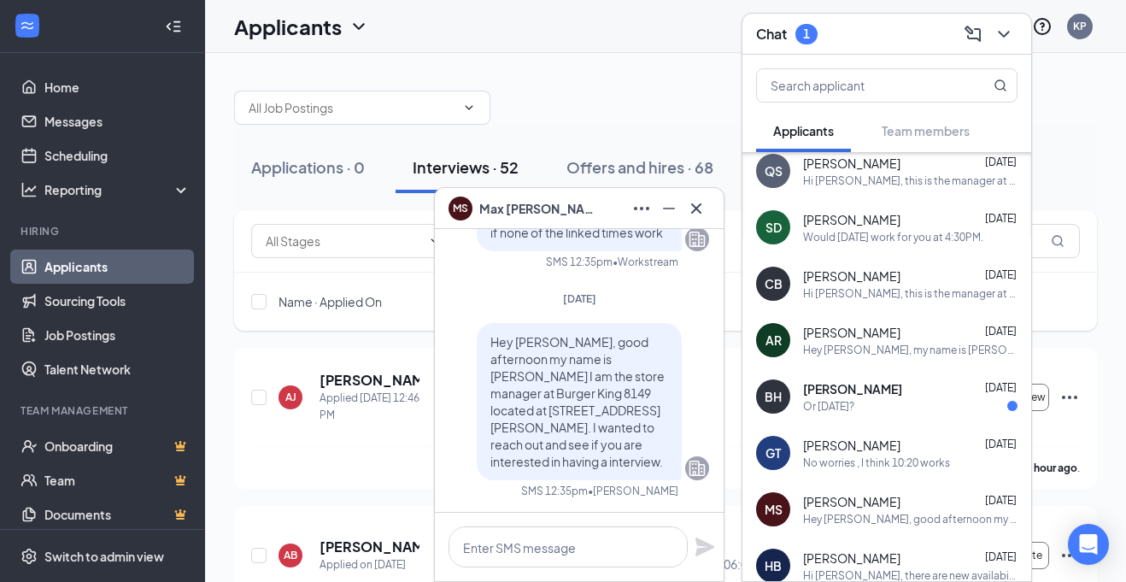
click at [859, 506] on span "[PERSON_NAME]" at bounding box center [851, 501] width 97 height 17
click at [1040, 231] on input "text" at bounding box center [951, 241] width 256 height 34
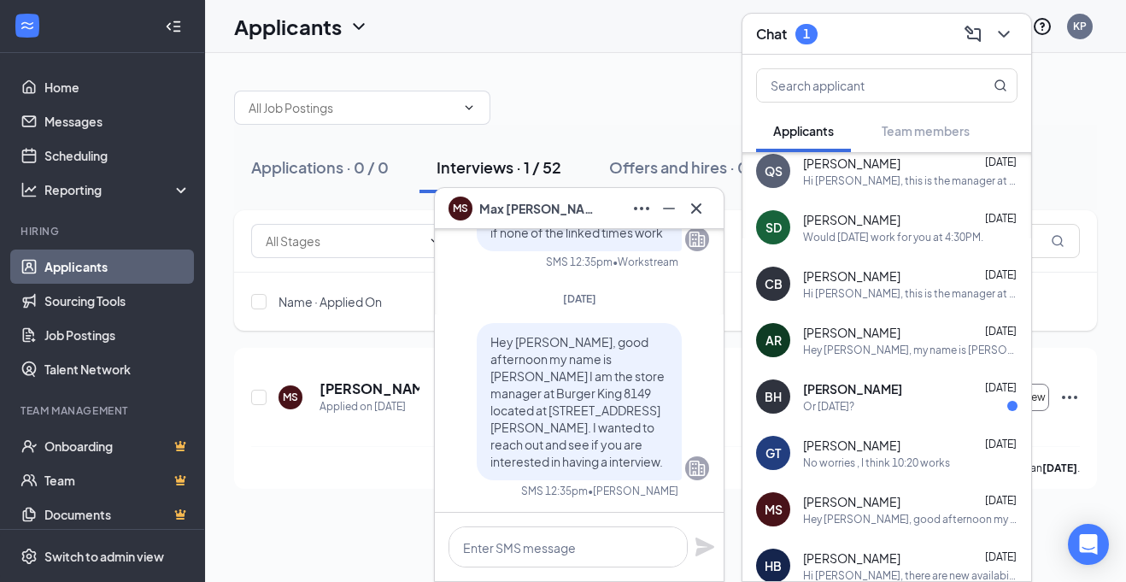
click at [693, 209] on icon "Cross" at bounding box center [696, 207] width 10 height 10
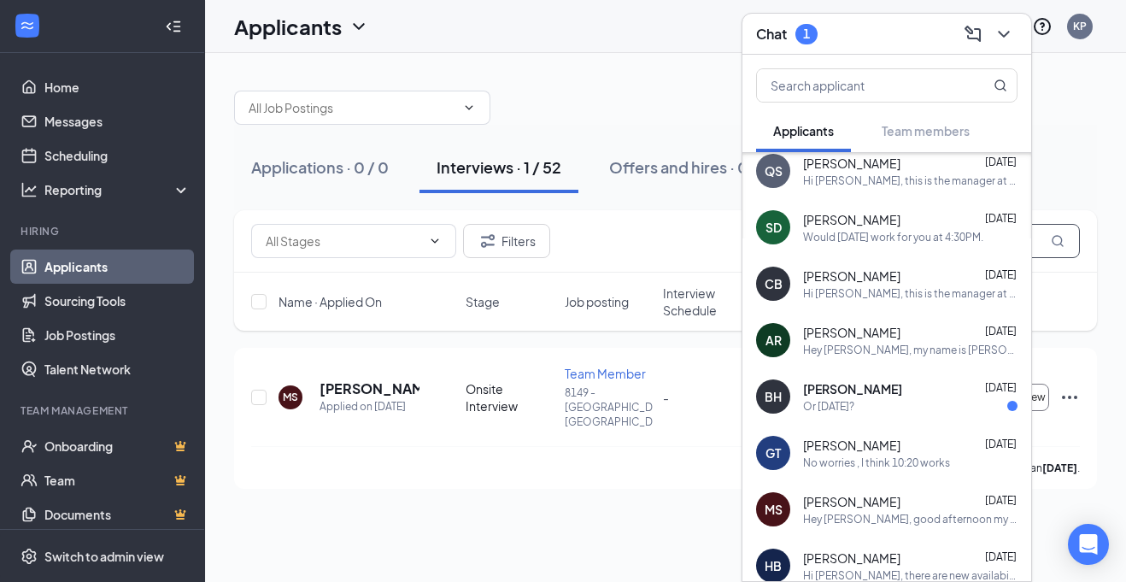
click at [1045, 241] on input "max" at bounding box center [951, 241] width 256 height 34
type input "m"
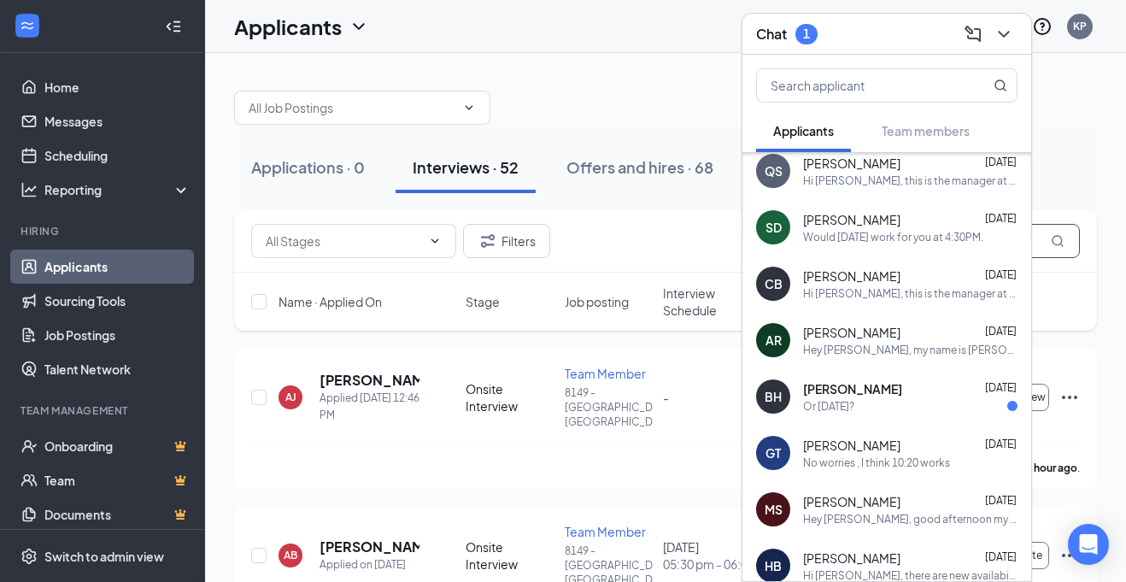
click at [1052, 235] on icon "MagnifyingGlass" at bounding box center [1058, 241] width 14 height 14
click at [1044, 237] on input "text" at bounding box center [951, 241] width 256 height 34
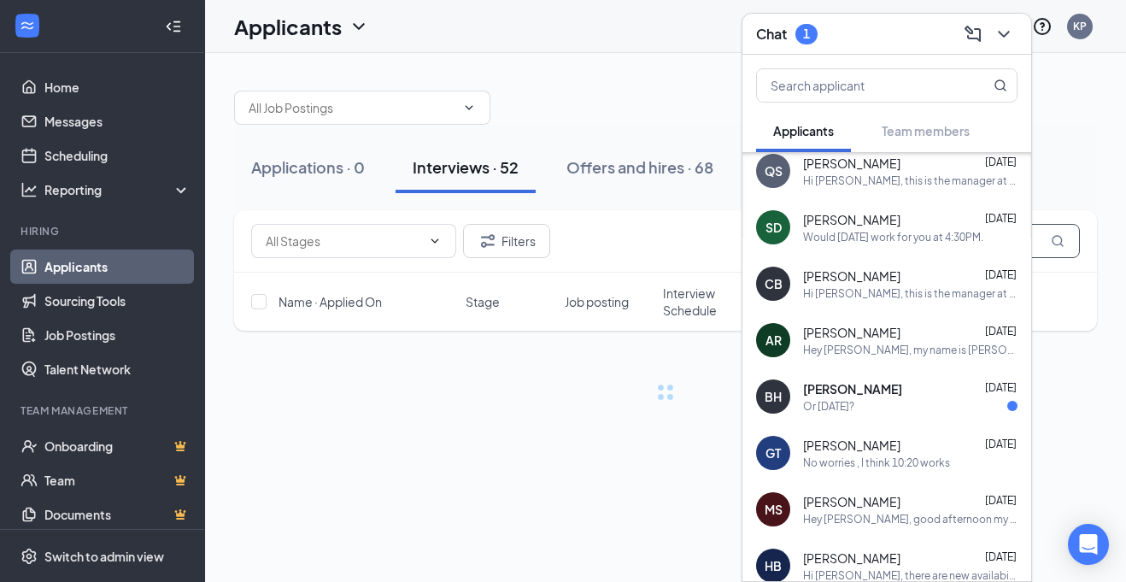
type input "max"
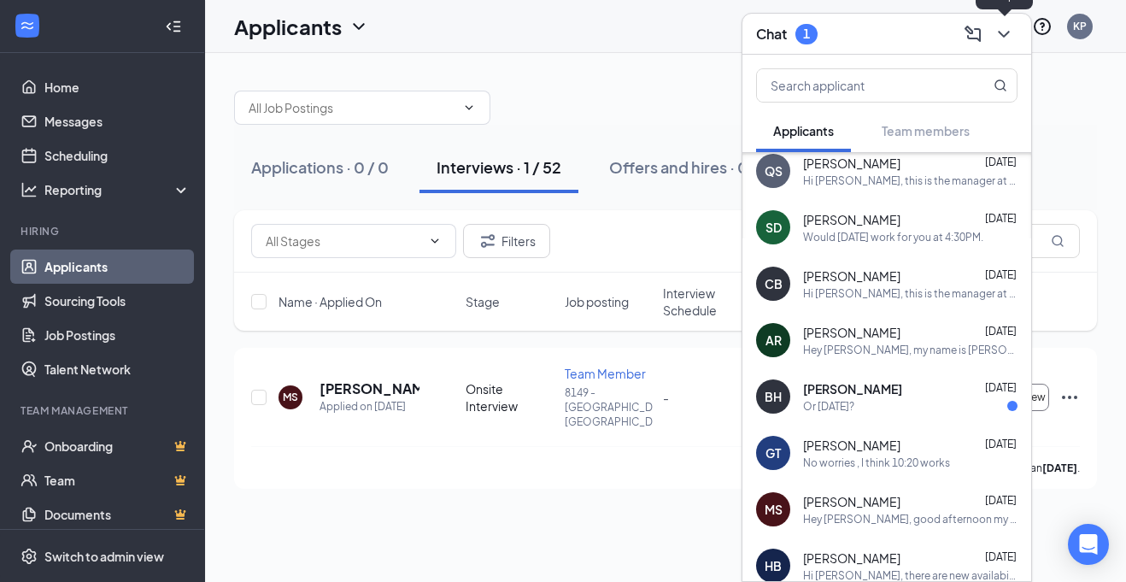
click at [1001, 29] on icon "ChevronDown" at bounding box center [1003, 34] width 21 height 21
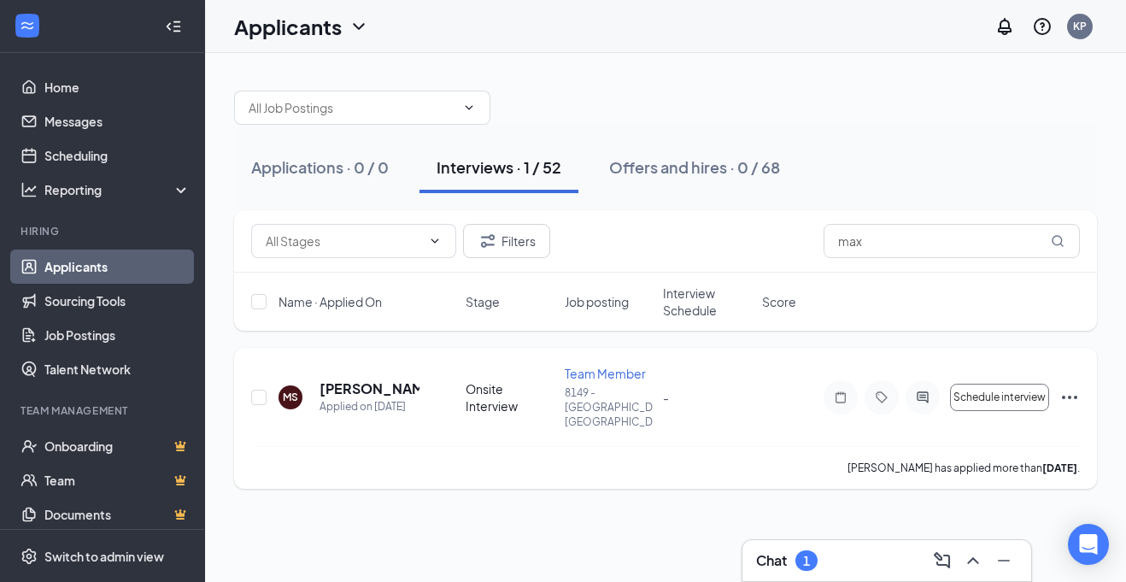
click at [1060, 387] on icon "Ellipses" at bounding box center [1069, 397] width 21 height 21
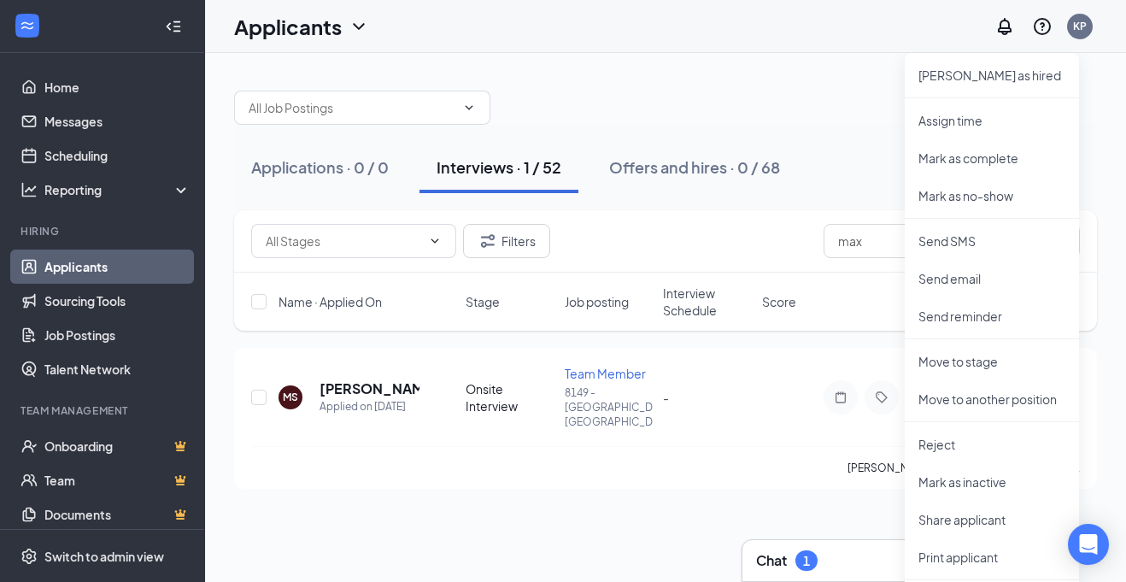
click at [878, 200] on div "Applications · 0 / 0 Interviews · 1 / 52 Offers and hires · 0 / 68" at bounding box center [665, 167] width 863 height 85
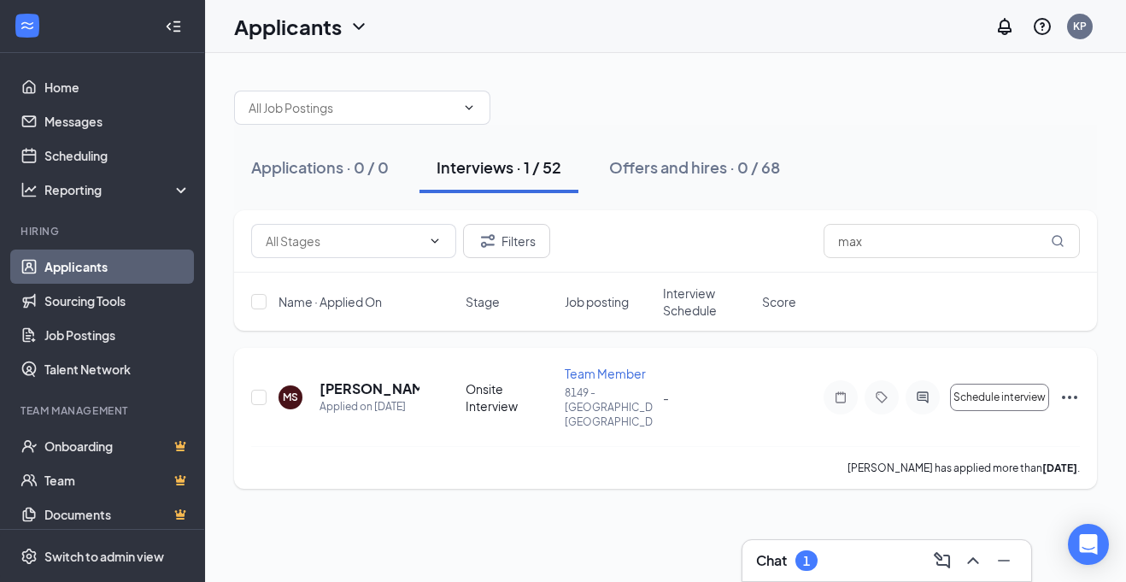
click at [1066, 387] on icon "Ellipses" at bounding box center [1069, 397] width 21 height 21
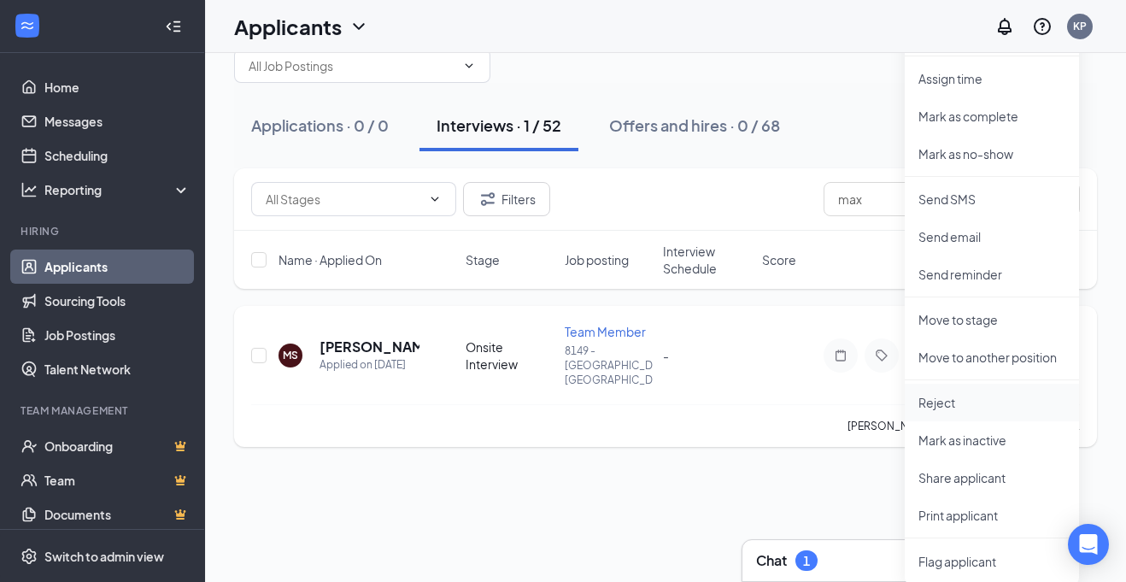
scroll to position [48, 0]
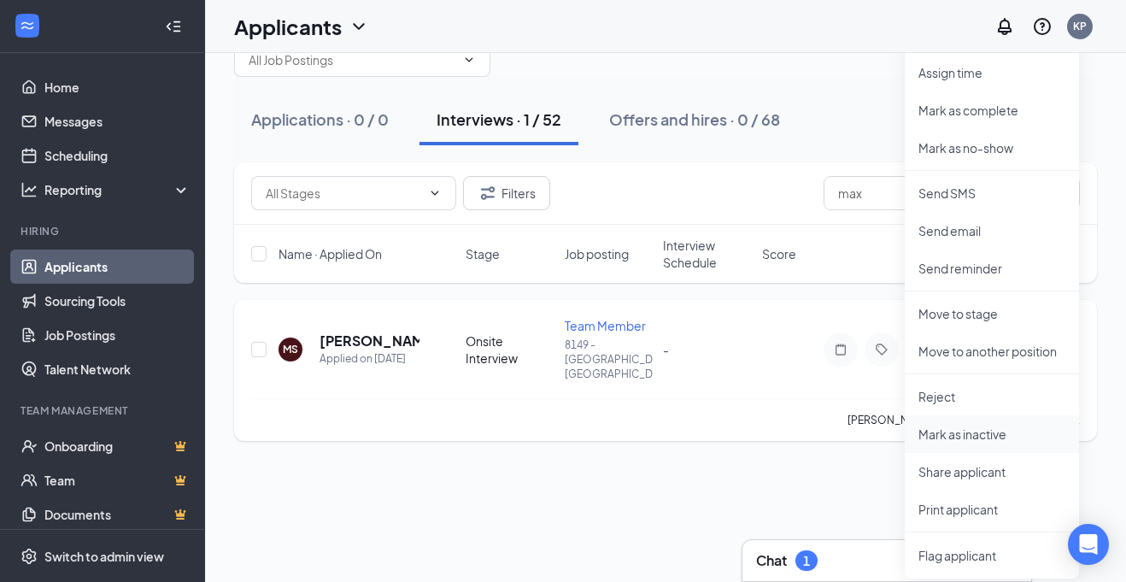
click at [959, 434] on p "Mark as inactive" at bounding box center [991, 433] width 147 height 17
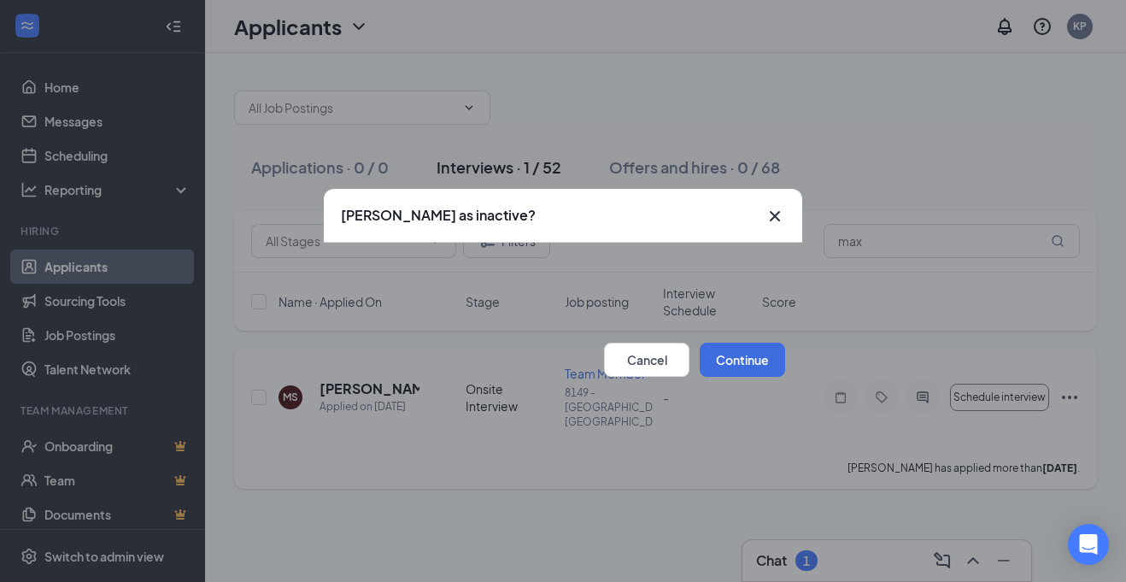
scroll to position [0, 0]
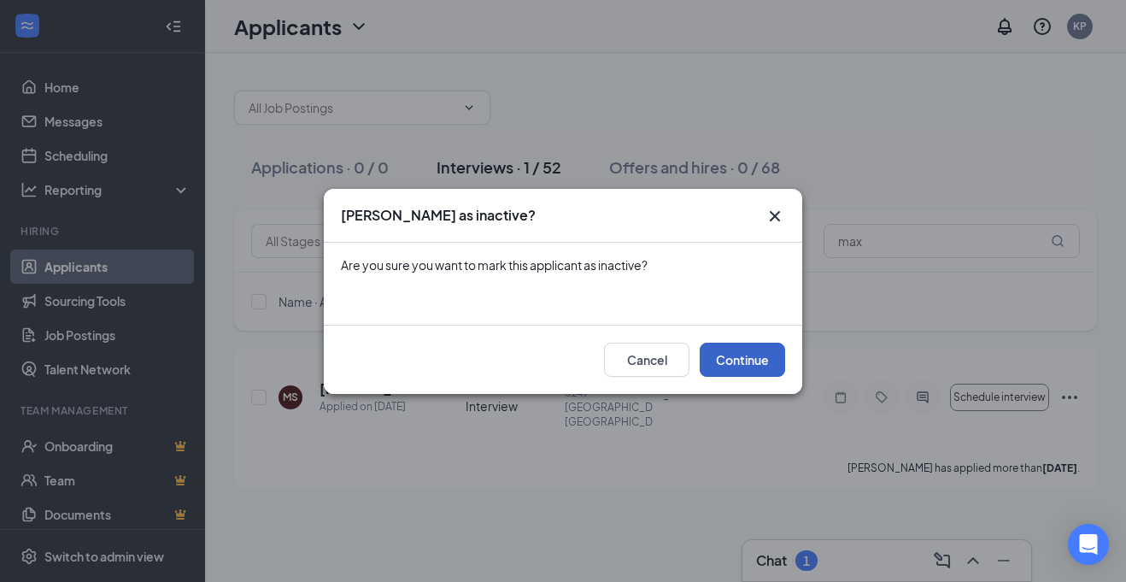
click at [760, 356] on button "Continue" at bounding box center [742, 360] width 85 height 34
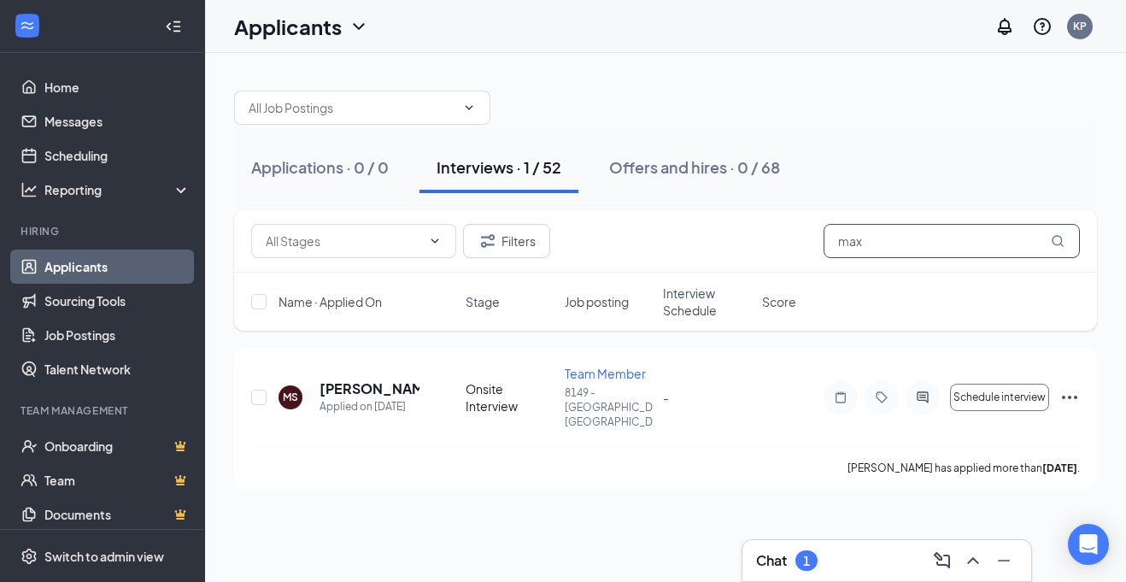
click at [915, 232] on input "max" at bounding box center [951, 241] width 256 height 34
type input "m"
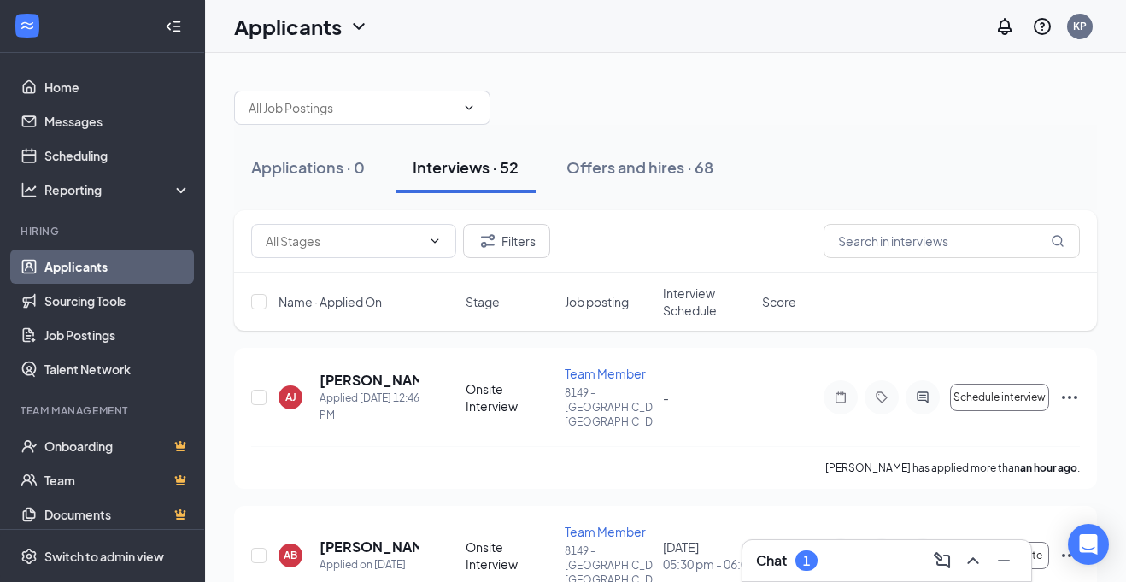
click at [895, 155] on div "Applications · 0 Interviews · 52 Offers and hires · 68" at bounding box center [665, 167] width 863 height 51
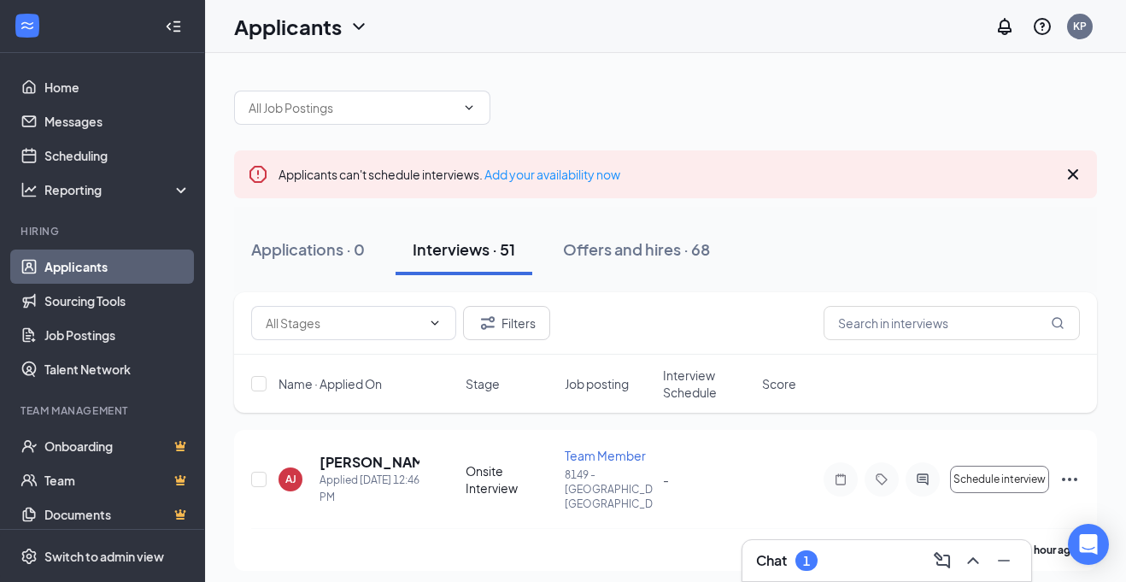
click at [844, 569] on div "Chat 1" at bounding box center [886, 560] width 261 height 27
